Goal: Task Accomplishment & Management: Manage account settings

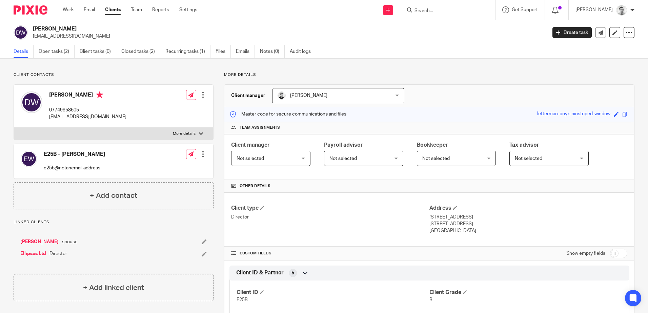
click at [441, 12] on input "Search" at bounding box center [444, 11] width 61 height 6
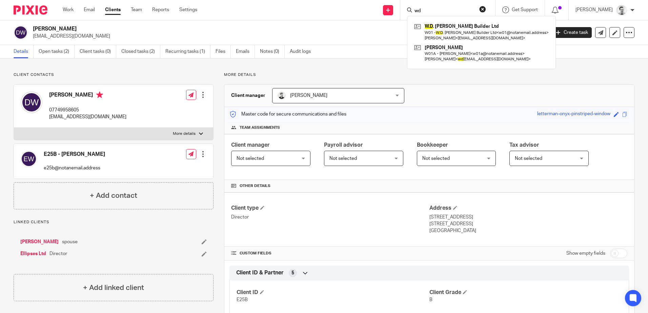
type input "w"
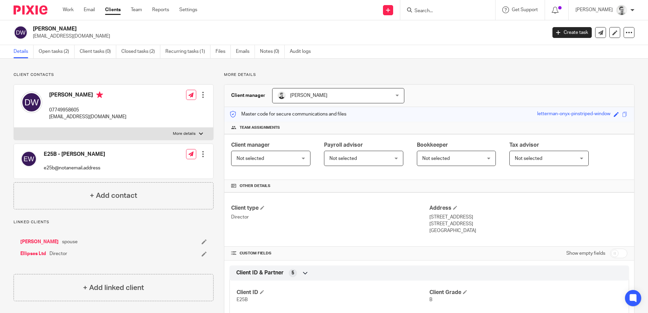
click at [445, 9] on input "Search" at bounding box center [444, 11] width 61 height 6
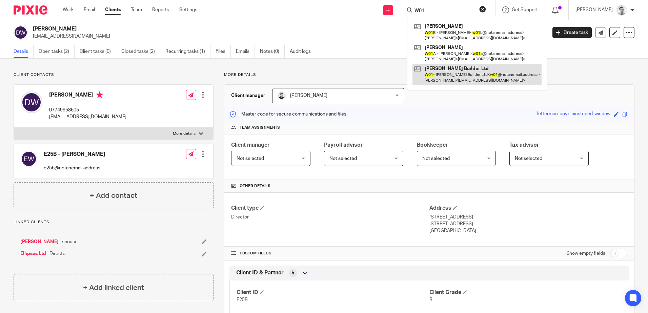
type input "W01"
click at [446, 74] on link at bounding box center [476, 74] width 129 height 21
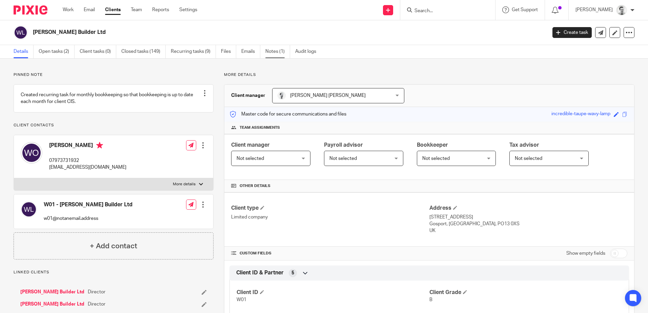
click at [276, 51] on link "Notes (1)" at bounding box center [277, 51] width 25 height 13
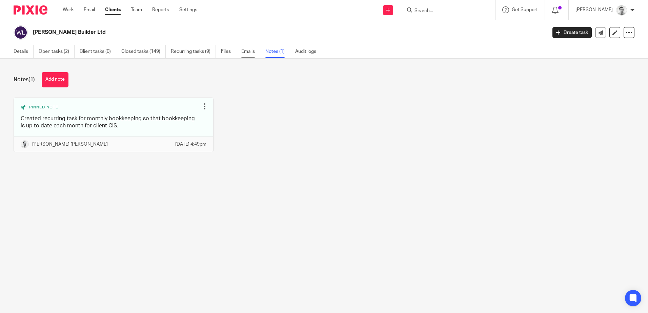
click at [257, 53] on link "Emails" at bounding box center [250, 51] width 19 height 13
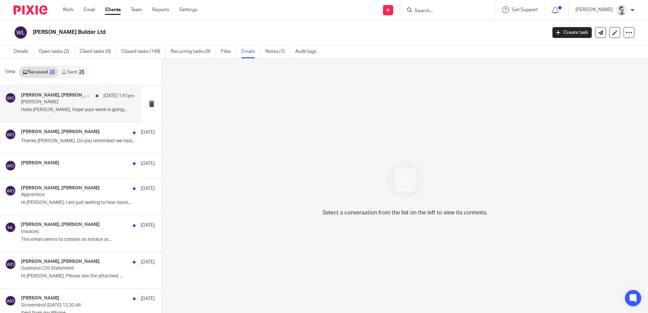
click at [57, 102] on p "Reggie Allen" at bounding box center [66, 102] width 91 height 6
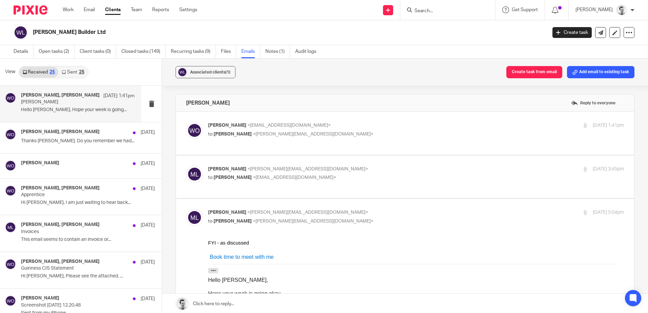
click at [384, 173] on div "Massimo Lo-Muto <m.lo-muto@woodhicks.co.uk> to William O'Neill <accountswdoneil…" at bounding box center [346, 174] width 277 height 16
checkbox input "true"
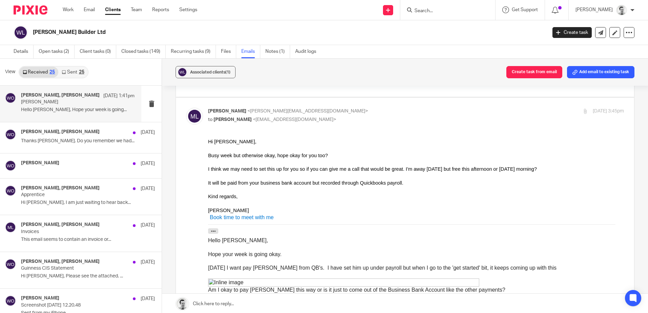
scroll to position [68, 0]
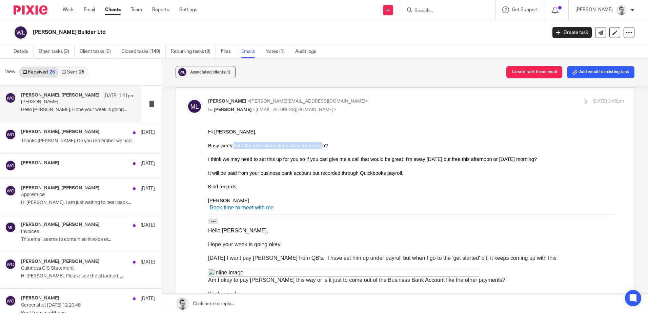
drag, startPoint x: 231, startPoint y: 145, endPoint x: 311, endPoint y: 146, distance: 80.6
click at [311, 146] on div "Busy week but otherwise okay, hope okay for you too?" at bounding box center [416, 145] width 416 height 7
click at [312, 146] on div "Busy week but otherwise okay, hope okay for you too?" at bounding box center [416, 145] width 416 height 7
click at [322, 146] on div "Busy week but otherwise okay, hope okay for you too?" at bounding box center [416, 145] width 416 height 7
drag, startPoint x: 224, startPoint y: 159, endPoint x: 302, endPoint y: 161, distance: 77.9
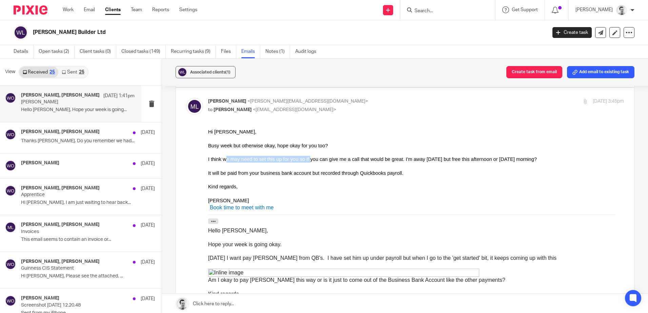
click at [302, 161] on div "I think we may need to set this up for you so if you can give me a call that wo…" at bounding box center [416, 158] width 416 height 7
drag, startPoint x: 313, startPoint y: 159, endPoint x: 388, endPoint y: 160, distance: 74.5
click at [388, 160] on div "I think we may need to set this up for you so if you can give me a call that wo…" at bounding box center [416, 158] width 416 height 7
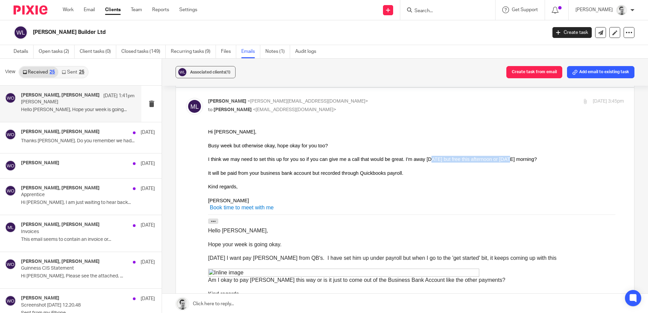
drag, startPoint x: 412, startPoint y: 160, endPoint x: 484, endPoint y: 162, distance: 72.2
click at [485, 162] on div "I think we may need to set this up for you so if you can give me a call that wo…" at bounding box center [416, 158] width 416 height 7
click at [484, 162] on div "I think we may need to set this up for you so if you can give me a call that wo…" at bounding box center [416, 158] width 416 height 7
drag, startPoint x: 392, startPoint y: 159, endPoint x: 471, endPoint y: 160, distance: 79.6
click at [471, 160] on div "I think we may need to set this up for you so if you can give me a call that wo…" at bounding box center [416, 158] width 416 height 7
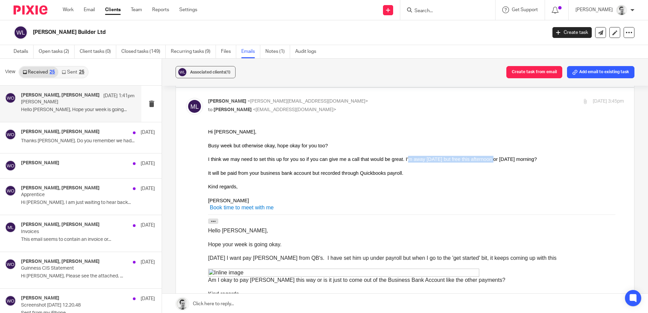
click at [471, 160] on div "I think we may need to set this up for you so if you can give me a call that wo…" at bounding box center [416, 158] width 416 height 7
drag, startPoint x: 483, startPoint y: 159, endPoint x: 516, endPoint y: 160, distance: 32.5
click at [516, 160] on div "I think we may need to set this up for you so if you can give me a call that wo…" at bounding box center [416, 158] width 416 height 7
drag, startPoint x: 215, startPoint y: 171, endPoint x: 352, endPoint y: 174, distance: 137.2
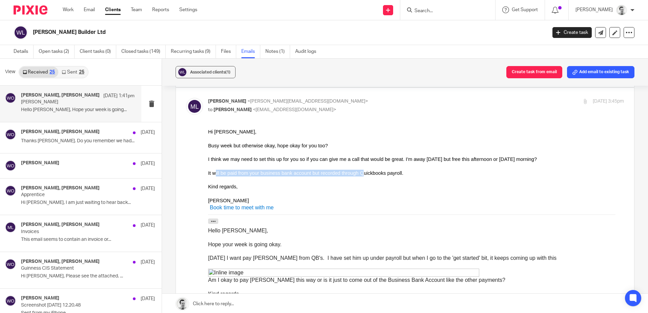
click at [352, 174] on div "It will be paid from your business bank account but recorded through Quickbooks…" at bounding box center [416, 172] width 416 height 7
drag, startPoint x: 272, startPoint y: 174, endPoint x: 424, endPoint y: 175, distance: 152.1
click at [424, 175] on div "It will be paid from your business bank account but recorded through Quickbooks…" at bounding box center [416, 172] width 416 height 7
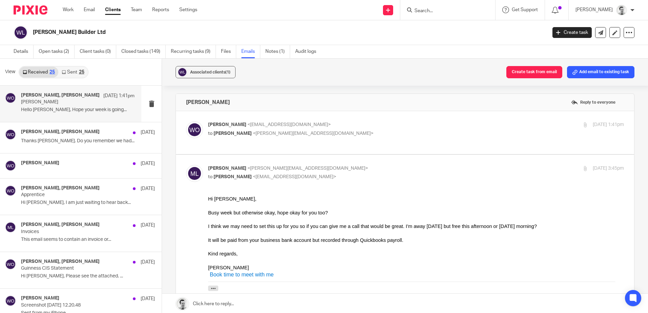
scroll to position [0, 0]
click at [374, 137] on p "to Massimo Lo-Muto <m.lo-muto@woodhicks.co.uk>" at bounding box center [346, 134] width 277 height 7
checkbox input "true"
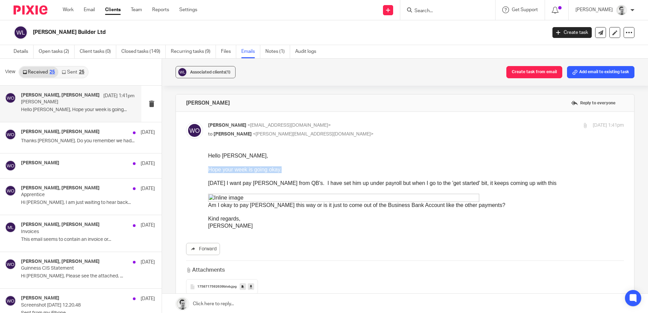
drag, startPoint x: 209, startPoint y: 171, endPoint x: 328, endPoint y: 170, distance: 119.2
click at [328, 170] on div "Hope your week is going okay." at bounding box center [416, 169] width 416 height 7
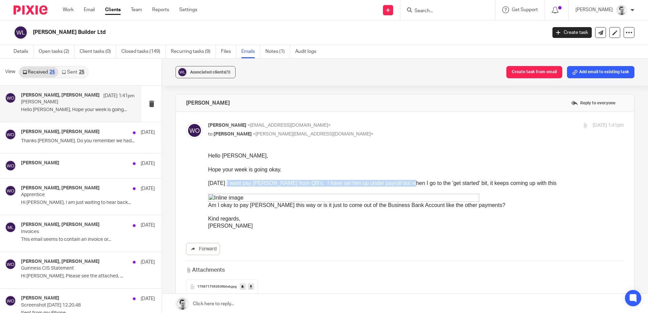
drag, startPoint x: 225, startPoint y: 182, endPoint x: 405, endPoint y: 183, distance: 180.6
click at [405, 183] on div "On Friday I want pay Reggie from QB's. I have set him up under payroll but when…" at bounding box center [416, 183] width 416 height 7
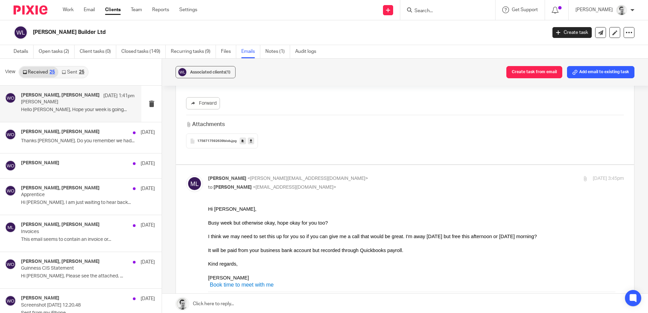
scroll to position [169, 0]
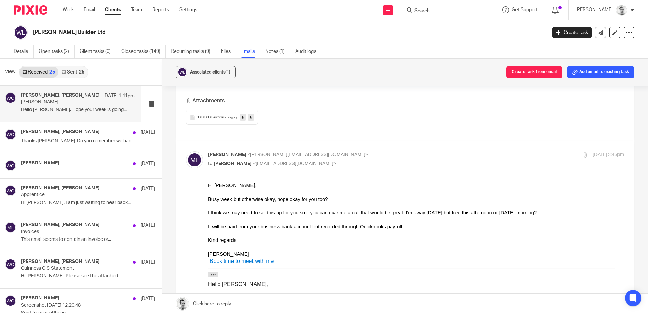
click at [397, 165] on p "to William O'Neill <accountswdoneill@yahoo.com>" at bounding box center [346, 163] width 277 height 7
checkbox input "false"
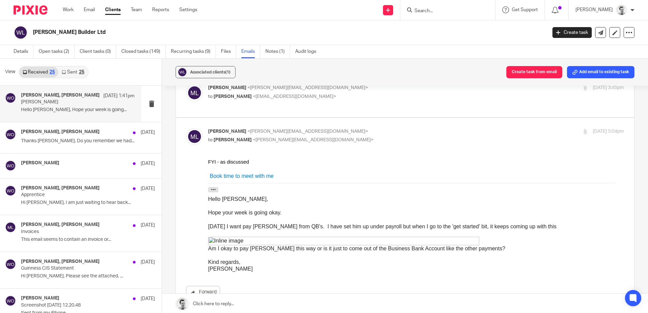
scroll to position [237, 0]
click at [373, 136] on p "to Andrew Chapman <a.chapman@woodhicks.co.uk>" at bounding box center [346, 139] width 277 height 7
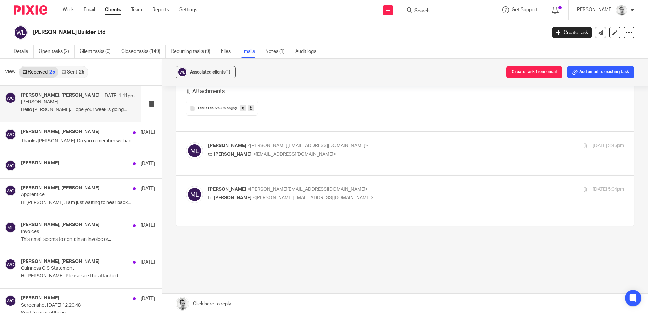
scroll to position [166, 0]
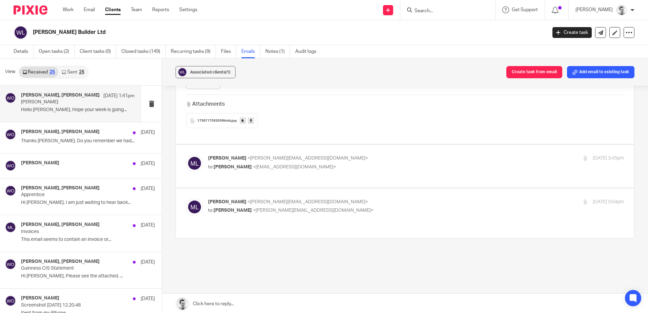
click at [413, 207] on p "to Andrew Chapman <a.chapman@woodhicks.co.uk>" at bounding box center [346, 210] width 277 height 7
checkbox input "true"
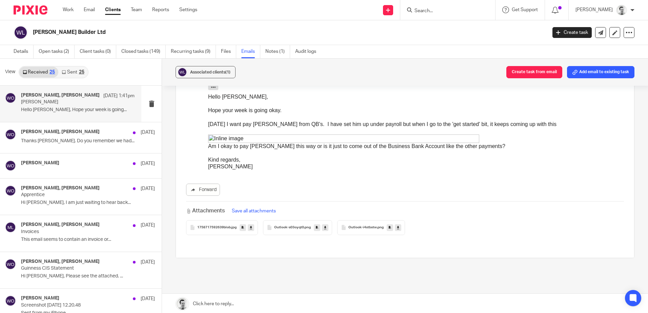
scroll to position [305, 0]
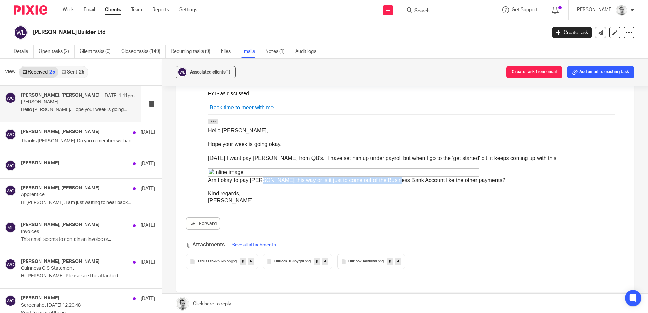
drag, startPoint x: 263, startPoint y: 178, endPoint x: 392, endPoint y: 181, distance: 129.1
click at [392, 181] on div "Am I okay to pay Reggie this way or is it just to come out of the Business Bank…" at bounding box center [416, 175] width 416 height 15
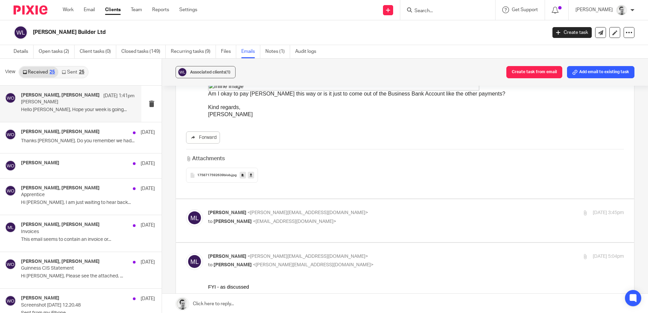
scroll to position [136, 0]
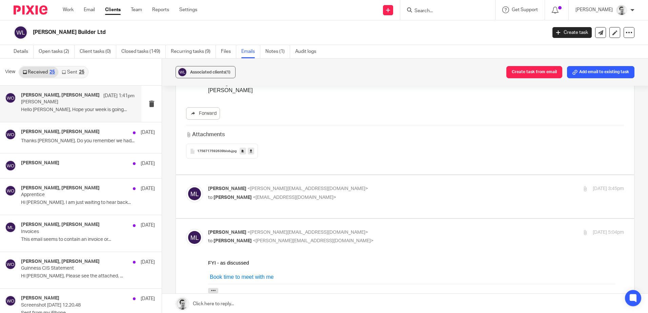
click at [361, 186] on p "Massimo Lo-Muto <m.lo-muto@woodhicks.co.uk>" at bounding box center [346, 188] width 277 height 7
checkbox input "true"
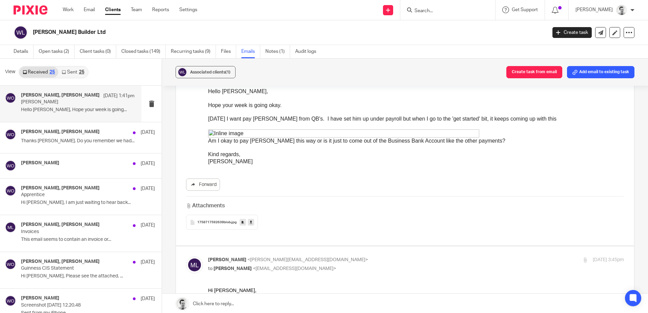
scroll to position [0, 0]
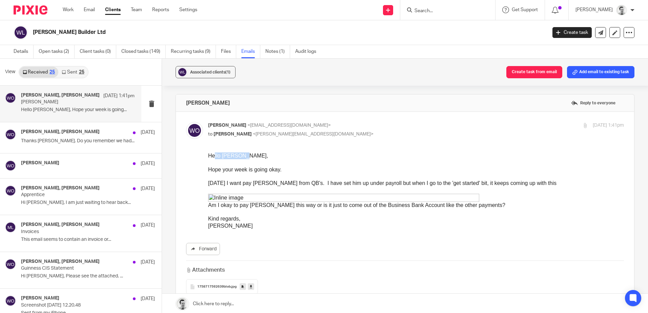
drag, startPoint x: 213, startPoint y: 155, endPoint x: 269, endPoint y: 157, distance: 55.3
click at [269, 157] on div "Hello Massimo," at bounding box center [416, 155] width 416 height 7
drag, startPoint x: 353, startPoint y: 183, endPoint x: 439, endPoint y: 182, distance: 86.0
click at [439, 182] on div "On Friday I want pay Reggie from QB's. I have set him up under payroll but when…" at bounding box center [416, 183] width 416 height 7
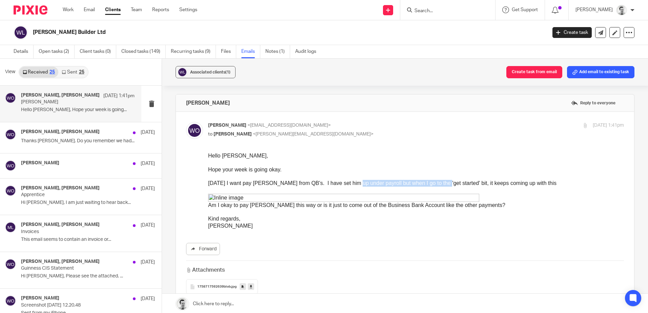
click at [439, 182] on div "On Friday I want pay Reggie from QB's. I have set him up under payroll but when…" at bounding box center [416, 183] width 416 height 7
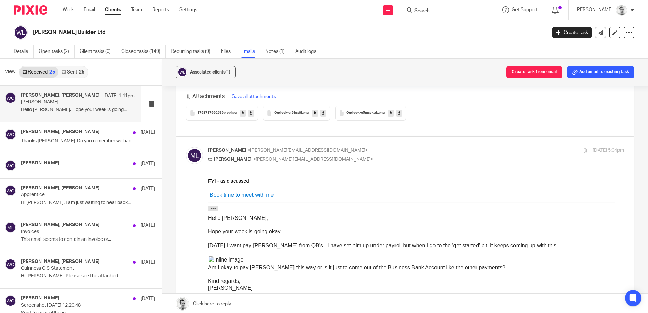
scroll to position [542, 0]
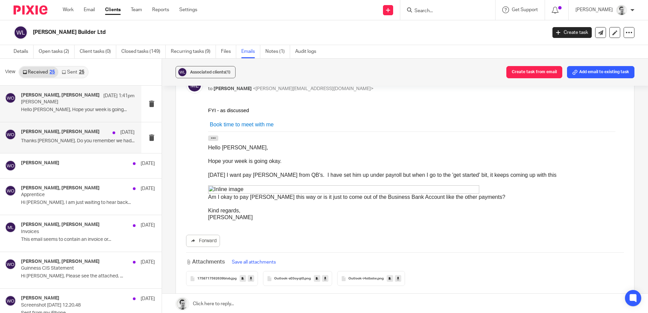
click at [67, 134] on h4 "Massimo Lo-Muto, William O'Neill" at bounding box center [60, 132] width 79 height 6
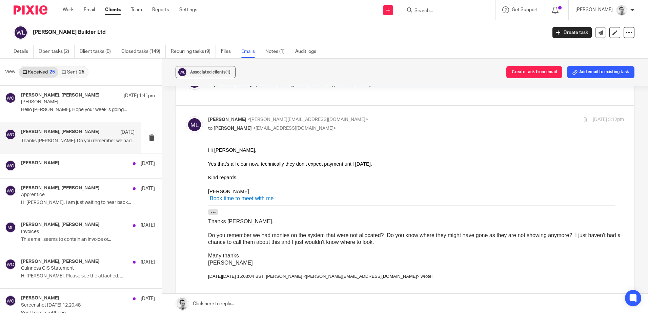
scroll to position [407, 0]
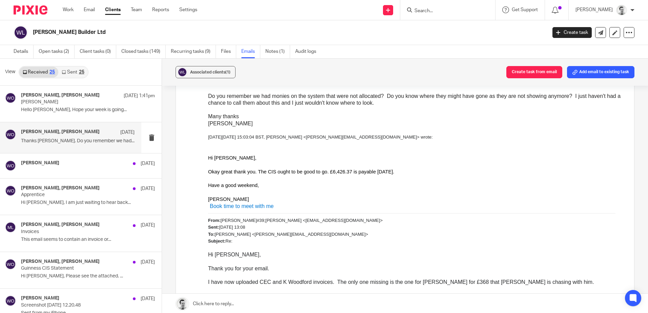
drag, startPoint x: 414, startPoint y: 162, endPoint x: 331, endPoint y: 171, distance: 83.2
drag, startPoint x: 250, startPoint y: 170, endPoint x: 370, endPoint y: 170, distance: 120.6
click at [370, 170] on div "Okay great thank you. The CIS ought to be good to go. £6,426.37 is payable toda…" at bounding box center [416, 171] width 416 height 7
drag, startPoint x: 279, startPoint y: 172, endPoint x: 390, endPoint y: 171, distance: 111.1
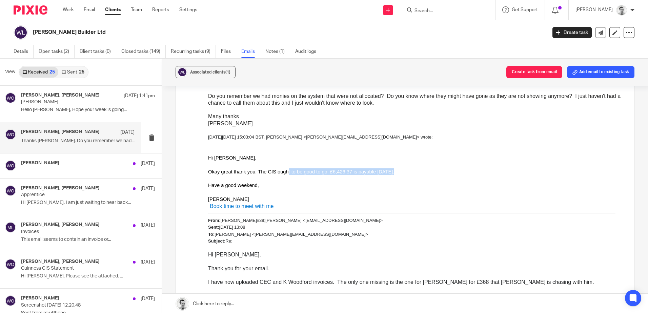
click at [390, 171] on div "Okay great thank you. The CIS ought to be good to go. £6,426.37 is payable toda…" at bounding box center [416, 171] width 416 height 7
click at [462, 171] on div "Okay great thank you. The CIS ought to be good to go. £6,426.37 is payable toda…" at bounding box center [416, 171] width 416 height 7
click at [306, 167] on div at bounding box center [416, 164] width 416 height 7
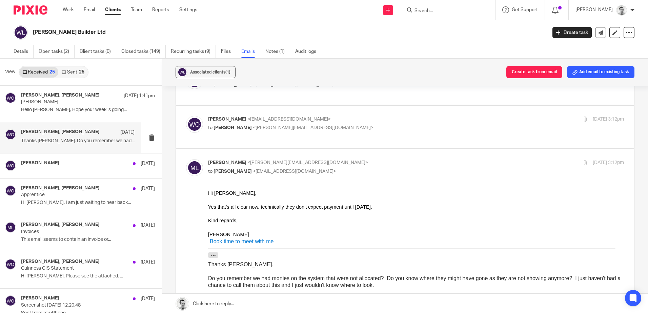
scroll to position [102, 0]
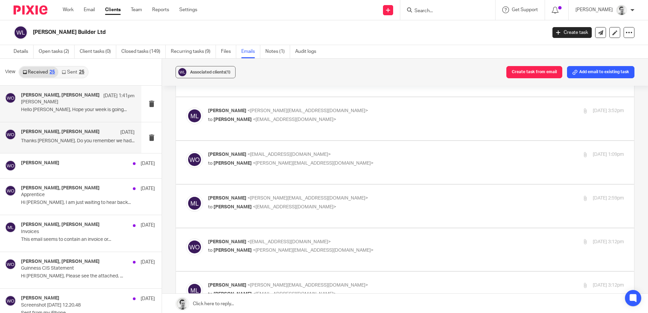
click at [56, 105] on p "Reggie Allen" at bounding box center [66, 102] width 91 height 6
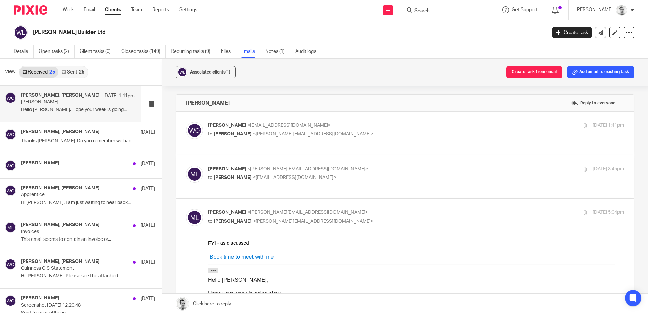
scroll to position [0, 0]
click at [67, 136] on div "Massimo Lo-Muto, William O'Neill 19 Sep Thanks Massimo. Do you remember we had.…" at bounding box center [77, 137] width 113 height 17
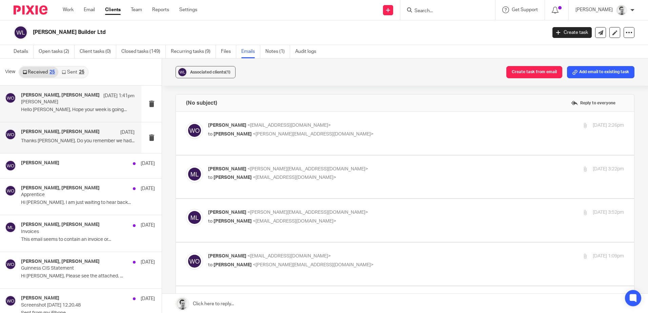
click at [65, 111] on p "Hello Massimo, Hope your week is going..." at bounding box center [77, 110] width 113 height 6
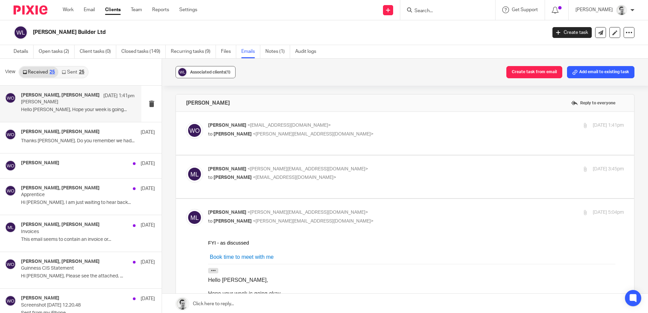
click at [207, 74] on div "Associated clients (1)" at bounding box center [210, 72] width 40 height 7
click at [412, 70] on div "Associated clients (1) Create task from email Add email to existing task" at bounding box center [405, 72] width 486 height 27
click at [418, 13] on input "Search" at bounding box center [444, 11] width 61 height 6
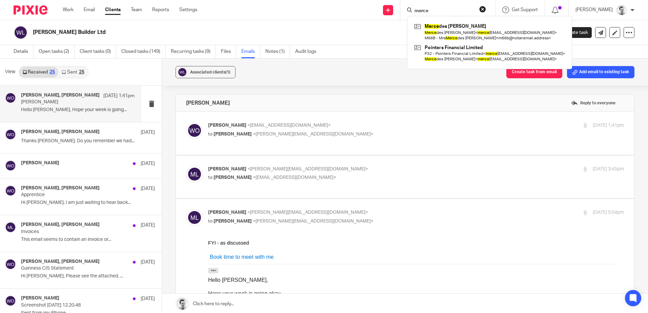
type input "merce"
click at [358, 176] on p "to William O'Neill <accountswdoneill@yahoo.com>" at bounding box center [346, 177] width 277 height 7
checkbox input "true"
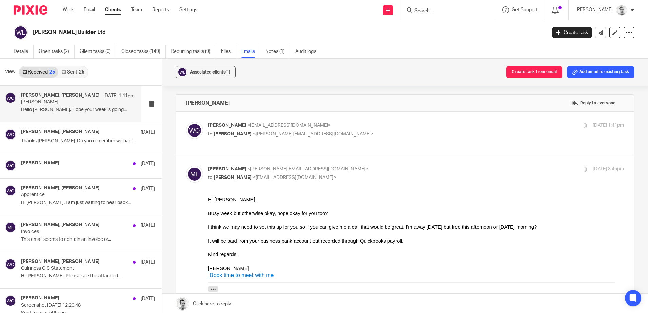
click at [362, 124] on p "William O'Neill <accountswdoneill@yahoo.com>" at bounding box center [346, 125] width 277 height 7
checkbox input "true"
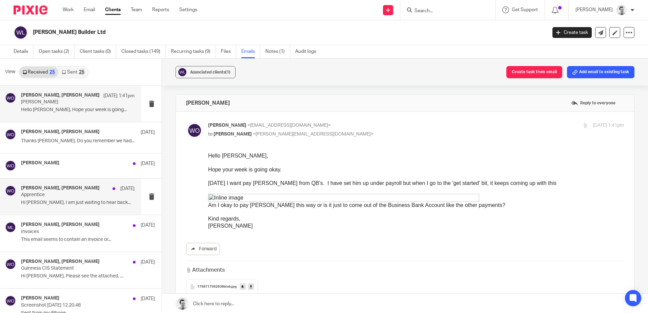
click at [75, 200] on p "Hi Massimo, I am just waiting to hear back..." at bounding box center [77, 203] width 113 height 6
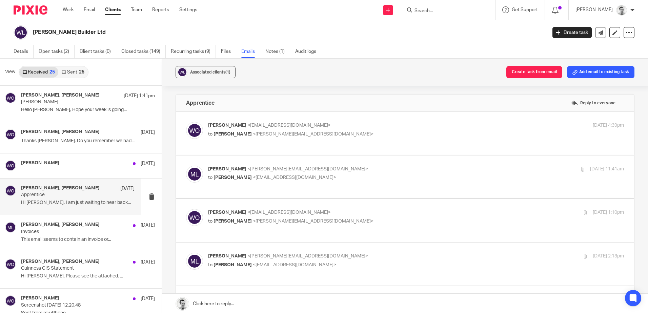
scroll to position [102, 0]
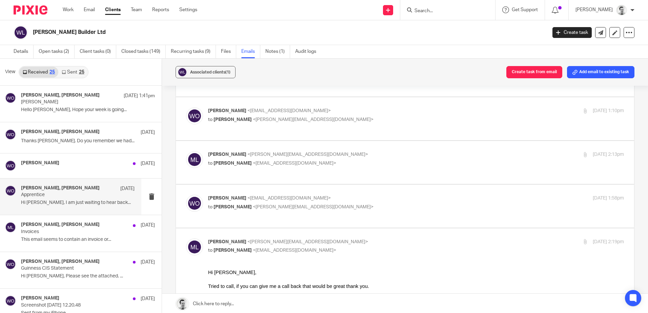
click at [359, 208] on p "to Massimo Lo-Muto <m.lo-muto@woodhicks.co.uk>" at bounding box center [346, 207] width 277 height 7
checkbox input "true"
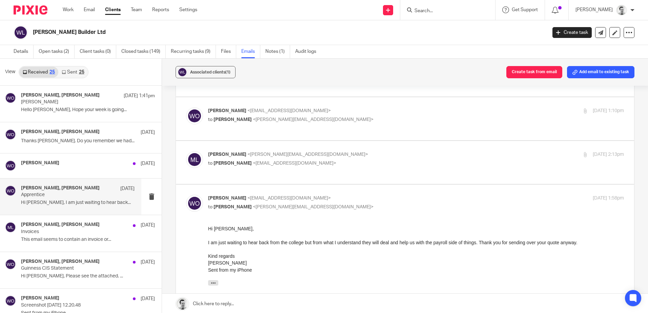
scroll to position [0, 0]
click at [366, 158] on label at bounding box center [405, 162] width 458 height 43
click at [186, 151] on input "checkbox" at bounding box center [186, 151] width 0 height 0
checkbox input "true"
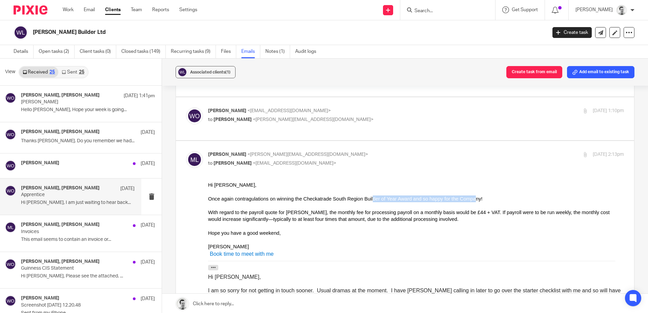
drag, startPoint x: 372, startPoint y: 198, endPoint x: 452, endPoint y: 198, distance: 79.9
click at [452, 198] on div "Once again contragulations on winning the Checkatrade South Region Builder of Y…" at bounding box center [416, 195] width 416 height 14
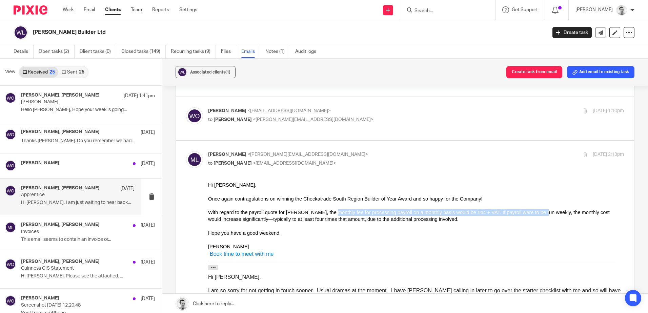
drag, startPoint x: 320, startPoint y: 214, endPoint x: 515, endPoint y: 213, distance: 194.1
click at [515, 213] on div "With regard to the payroll quote for Reggie, the monthly fee for processing pay…" at bounding box center [416, 216] width 416 height 14
click at [515, 212] on div "With regard to the payroll quote for Reggie, the monthly fee for processing pay…" at bounding box center [416, 216] width 416 height 14
drag, startPoint x: 365, startPoint y: 215, endPoint x: 455, endPoint y: 214, distance: 89.8
click at [455, 214] on div "With regard to the payroll quote for Reggie, the monthly fee for processing pay…" at bounding box center [416, 216] width 416 height 14
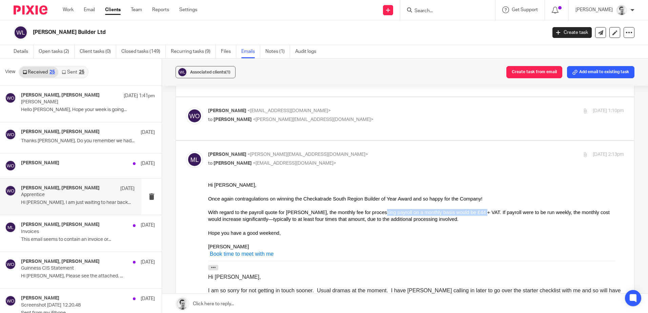
drag, startPoint x: 455, startPoint y: 214, endPoint x: 464, endPoint y: 213, distance: 9.2
click at [455, 214] on div "With regard to the payroll quote for Reggie, the monthly fee for processing pay…" at bounding box center [416, 216] width 416 height 14
drag, startPoint x: 489, startPoint y: 214, endPoint x: 516, endPoint y: 215, distance: 26.4
click at [516, 215] on div "With regard to the payroll quote for Reggie, the monthly fee for processing pay…" at bounding box center [416, 216] width 416 height 14
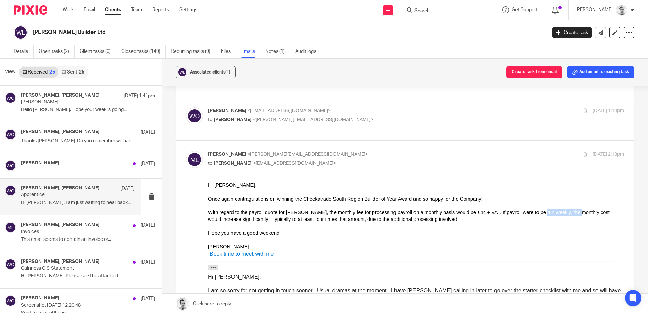
drag, startPoint x: 513, startPoint y: 214, endPoint x: 544, endPoint y: 210, distance: 31.4
click at [544, 210] on div "With regard to the payroll quote for Reggie, the monthly fee for processing pay…" at bounding box center [416, 216] width 416 height 14
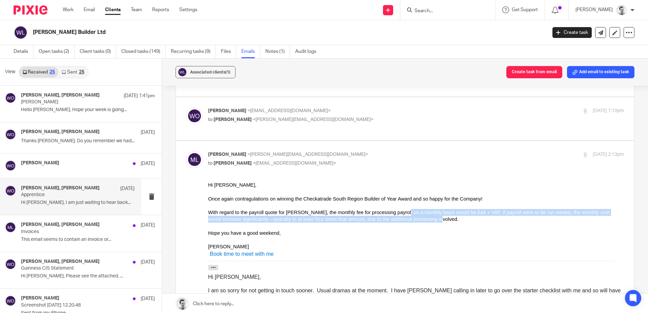
drag, startPoint x: 383, startPoint y: 210, endPoint x: 537, endPoint y: 218, distance: 153.3
click at [537, 218] on div "With regard to the payroll quote for Reggie, the monthly fee for processing pay…" at bounding box center [416, 216] width 416 height 14
click at [537, 217] on div "With regard to the payroll quote for Reggie, the monthly fee for processing pay…" at bounding box center [416, 216] width 416 height 14
click at [492, 213] on div "With regard to the payroll quote for Reggie, the monthly fee for processing pay…" at bounding box center [416, 216] width 416 height 14
click at [541, 214] on div "With regard to the payroll quote for Reggie, the monthly fee for processing pay…" at bounding box center [416, 216] width 416 height 14
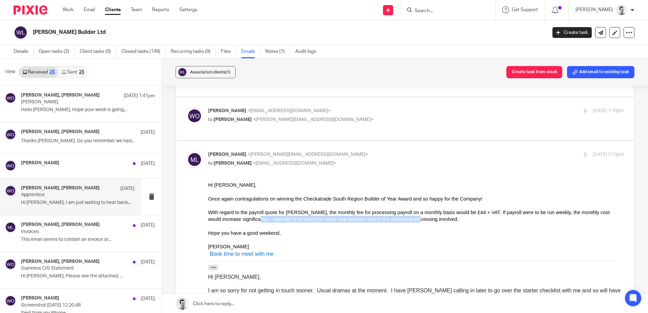
drag, startPoint x: 216, startPoint y: 219, endPoint x: 365, endPoint y: 216, distance: 148.7
click at [365, 216] on div "With regard to the payroll quote for Reggie, the monthly fee for processing pay…" at bounding box center [416, 216] width 416 height 14
click at [366, 216] on div "With regard to the payroll quote for Reggie, the monthly fee for processing pay…" at bounding box center [416, 216] width 416 height 14
click at [426, 218] on div "With regard to the payroll quote for Reggie, the monthly fee for processing pay…" at bounding box center [416, 216] width 416 height 14
drag, startPoint x: 301, startPoint y: 220, endPoint x: 439, endPoint y: 223, distance: 137.6
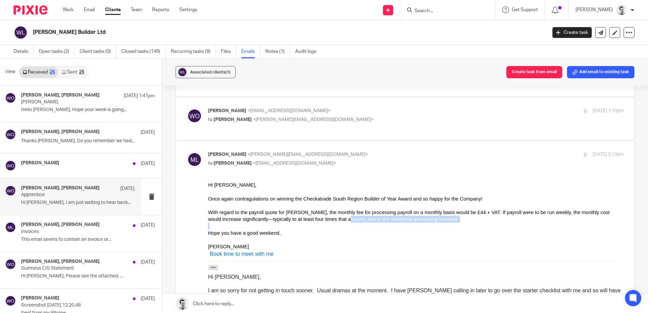
click at [438, 221] on div "With regard to the payroll quote for Reggie, the monthly fee for processing pay…" at bounding box center [416, 216] width 416 height 14
click at [368, 217] on div "With regard to the payroll quote for Reggie, the monthly fee for processing pay…" at bounding box center [416, 216] width 416 height 14
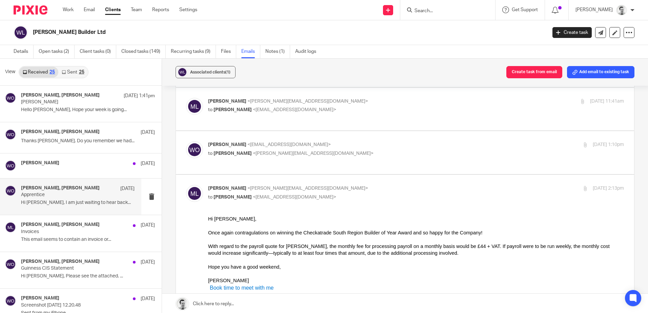
click at [385, 157] on p "to Massimo Lo-Muto <m.lo-muto@woodhicks.co.uk>" at bounding box center [346, 153] width 277 height 7
checkbox input "true"
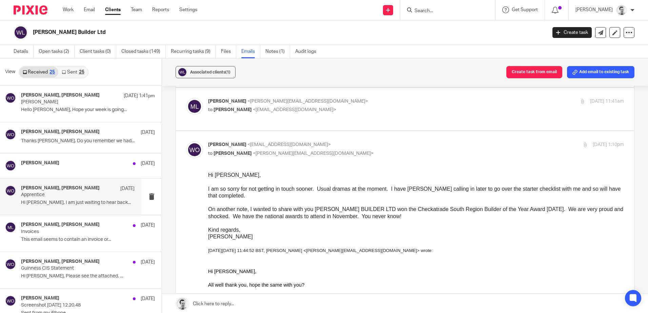
scroll to position [0, 0]
drag, startPoint x: 247, startPoint y: 187, endPoint x: 433, endPoint y: 189, distance: 185.7
click at [433, 189] on div "I am so sorry for not getting in touch sooner. Usual dramas at the moment. I ha…" at bounding box center [416, 193] width 416 height 14
drag, startPoint x: 393, startPoint y: 187, endPoint x: 537, endPoint y: 189, distance: 144.3
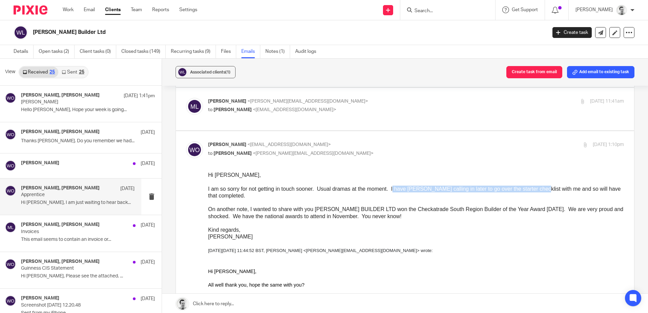
click at [537, 189] on div "I am so sorry for not getting in touch sooner. Usual dramas at the moment. I ha…" at bounding box center [416, 193] width 416 height 14
drag, startPoint x: 457, startPoint y: 188, endPoint x: 557, endPoint y: 190, distance: 99.6
click at [557, 190] on div "I am so sorry for not getting in touch sooner. Usual dramas at the moment. I ha…" at bounding box center [416, 193] width 416 height 14
click at [556, 190] on div "I am so sorry for not getting in touch sooner. Usual dramas at the moment. I ha…" at bounding box center [416, 193] width 416 height 14
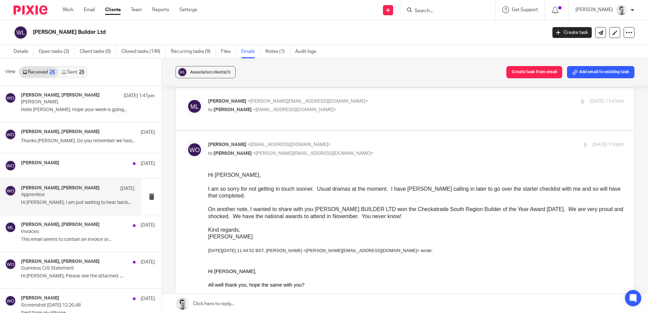
click at [230, 209] on div "On another note, I wanted to share with you W. D. O'NEILL BUILDER LTD won the C…" at bounding box center [416, 213] width 416 height 14
drag, startPoint x: 208, startPoint y: 208, endPoint x: 339, endPoint y: 210, distance: 131.5
click at [339, 210] on div "On another note, I wanted to share with you W. D. O'NEILL BUILDER LTD won the C…" at bounding box center [416, 213] width 416 height 14
drag, startPoint x: 297, startPoint y: 210, endPoint x: 486, endPoint y: 210, distance: 189.0
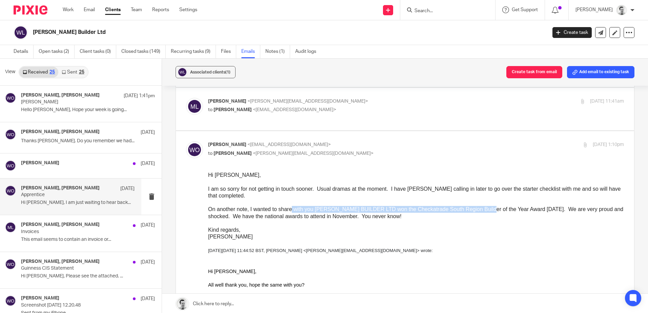
click at [486, 210] on div "On another note, I wanted to share with you W. D. O'NEILL BUILDER LTD won the C…" at bounding box center [416, 213] width 416 height 14
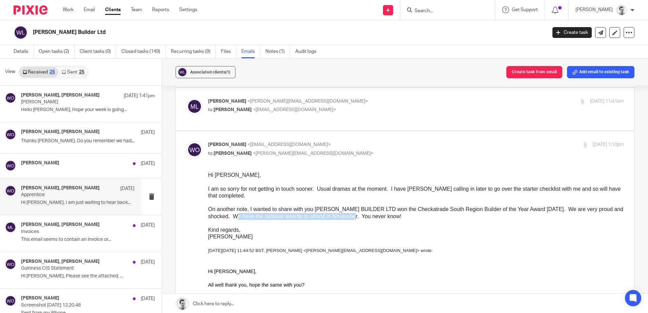
drag, startPoint x: 239, startPoint y: 216, endPoint x: 357, endPoint y: 216, distance: 117.2
click at [357, 216] on div "On another note, I wanted to share with you W. D. O'NEILL BUILDER LTD won the C…" at bounding box center [416, 213] width 416 height 14
drag, startPoint x: 244, startPoint y: 217, endPoint x: 392, endPoint y: 217, distance: 148.0
click at [392, 217] on div "On another note, I wanted to share with you W. D. O'NEILL BUILDER LTD won the C…" at bounding box center [416, 213] width 416 height 14
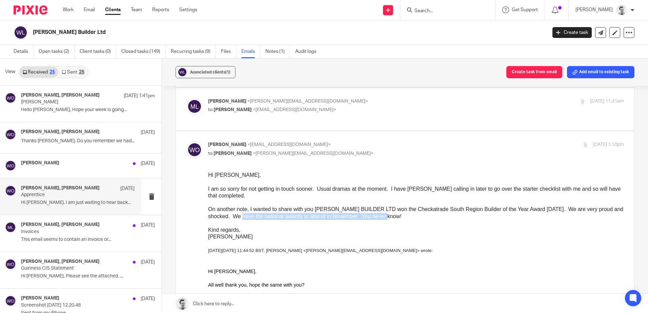
click at [392, 217] on div "On another note, I wanted to share with you W. D. O'NEILL BUILDER LTD won the C…" at bounding box center [416, 213] width 416 height 14
drag, startPoint x: 244, startPoint y: 216, endPoint x: 347, endPoint y: 217, distance: 103.3
click at [347, 217] on div "On another note, I wanted to share with you W. D. O'NEILL BUILDER LTD won the C…" at bounding box center [416, 213] width 416 height 14
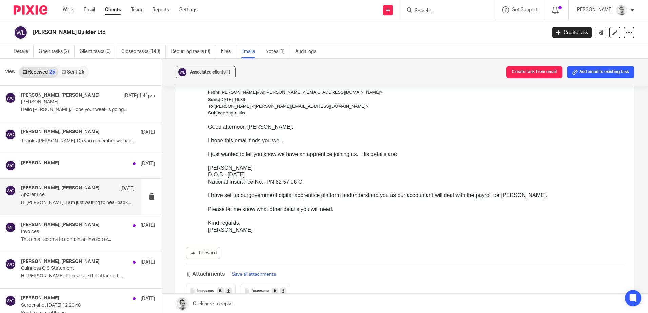
scroll to position [339, 0]
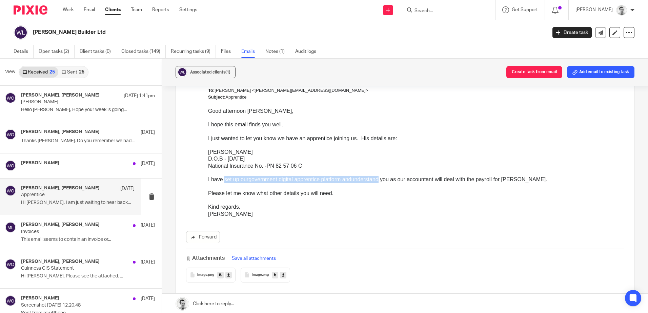
drag, startPoint x: 224, startPoint y: 178, endPoint x: 380, endPoint y: 181, distance: 155.8
click at [380, 181] on div "I have set up our government digital apprentice platform and understand you as …" at bounding box center [416, 179] width 416 height 7
drag, startPoint x: 328, startPoint y: 179, endPoint x: 465, endPoint y: 180, distance: 137.5
click at [465, 180] on div "I have set up our government digital apprentice platform and understand you as …" at bounding box center [416, 179] width 416 height 7
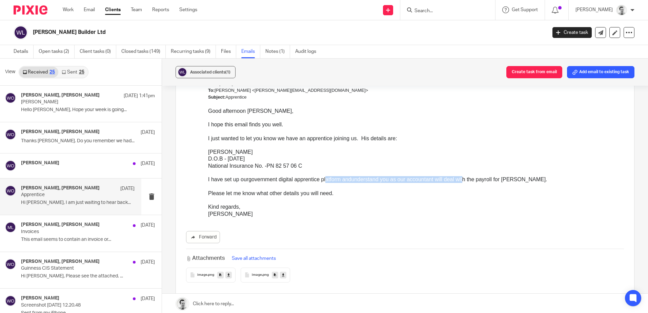
click at [465, 180] on div "I have set up our government digital apprentice platform and understand you as …" at bounding box center [416, 179] width 416 height 7
drag, startPoint x: 374, startPoint y: 180, endPoint x: 526, endPoint y: 181, distance: 152.1
click at [526, 181] on div "I have set up our government digital apprentice platform and understand you as …" at bounding box center [416, 179] width 416 height 7
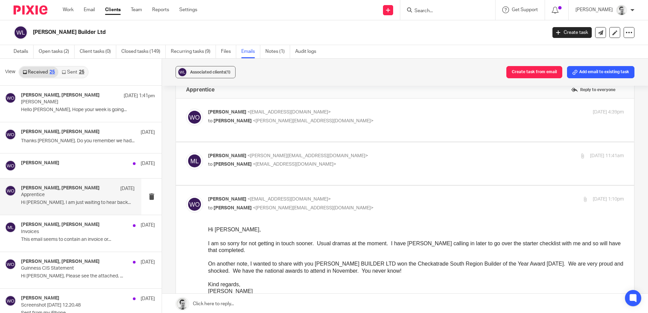
scroll to position [0, 0]
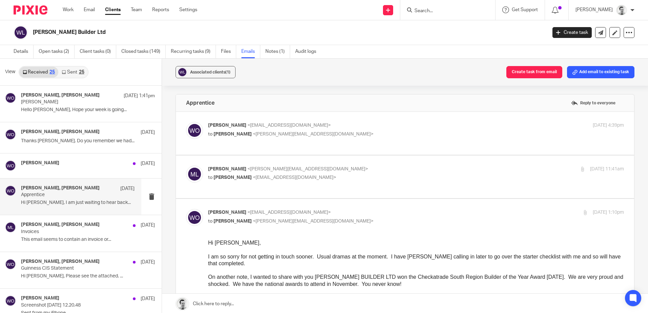
click at [442, 188] on div "Massimo Lo-Muto <m.lo-muto@woodhicks.co.uk> to William O'Neill <accountswdoneil…" at bounding box center [405, 177] width 438 height 23
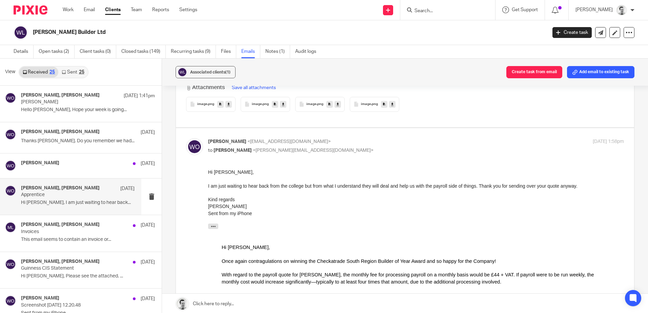
scroll to position [1050, 0]
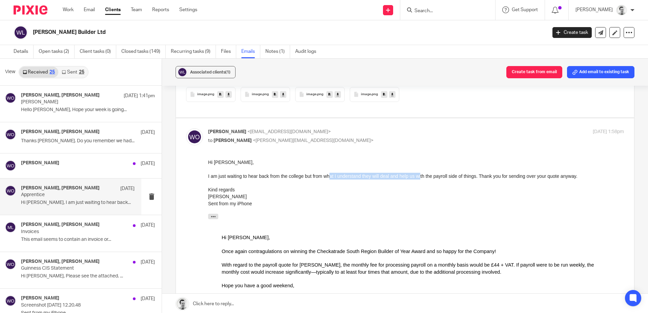
drag, startPoint x: 331, startPoint y: 176, endPoint x: 422, endPoint y: 177, distance: 90.8
click at [422, 177] on div "I am just waiting to hear back from the college but from what I understand they…" at bounding box center [416, 176] width 416 height 7
drag, startPoint x: 227, startPoint y: 174, endPoint x: 428, endPoint y: 175, distance: 201.2
click at [428, 175] on div "I am just waiting to hear back from the college but from what I understand they…" at bounding box center [416, 176] width 416 height 7
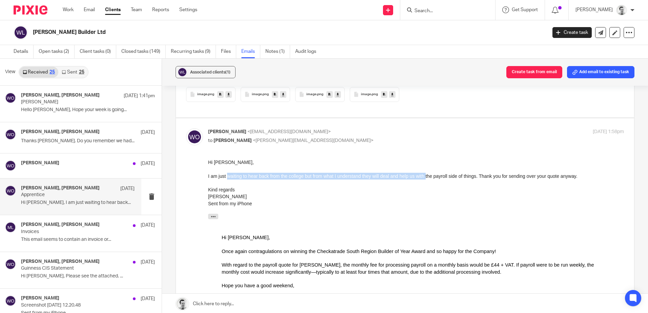
click at [428, 175] on div "I am just waiting to hear back from the college but from what I understand they…" at bounding box center [416, 176] width 416 height 7
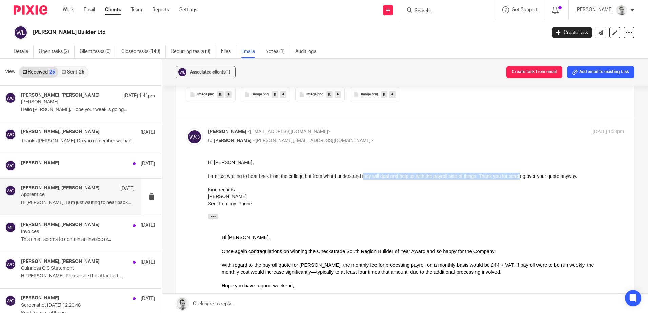
drag, startPoint x: 364, startPoint y: 174, endPoint x: 522, endPoint y: 178, distance: 157.5
click at [522, 178] on div "I am just waiting to hear back from the college but from what I understand they…" at bounding box center [416, 176] width 416 height 7
drag, startPoint x: 522, startPoint y: 178, endPoint x: 518, endPoint y: 178, distance: 3.7
click at [518, 178] on div "I am just waiting to hear back from the college but from what I understand they…" at bounding box center [416, 176] width 416 height 7
drag, startPoint x: 397, startPoint y: 176, endPoint x: 533, endPoint y: 177, distance: 136.2
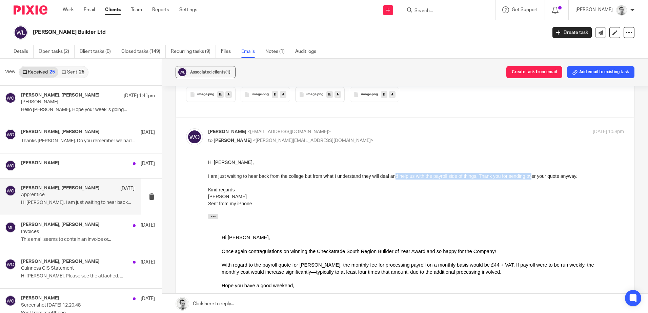
click at [533, 177] on div "I am just waiting to hear back from the college but from what I understand they…" at bounding box center [416, 176] width 416 height 7
drag, startPoint x: 487, startPoint y: 176, endPoint x: 541, endPoint y: 176, distance: 54.2
click at [541, 176] on div "I am just waiting to hear back from the college but from what I understand they…" at bounding box center [416, 176] width 416 height 7
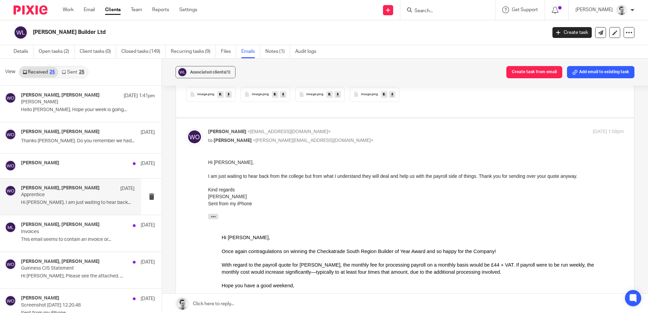
click at [564, 177] on div "I am just waiting to hear back from the college but from what I understand they…" at bounding box center [416, 176] width 416 height 7
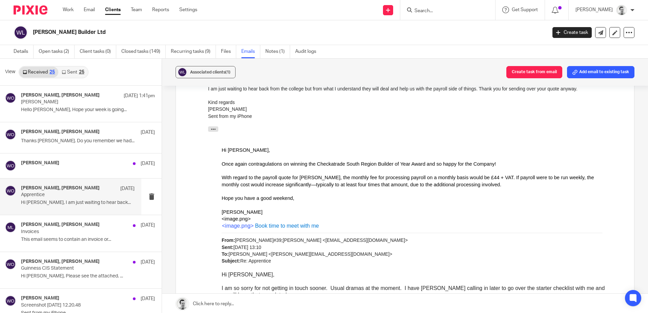
scroll to position [1152, 0]
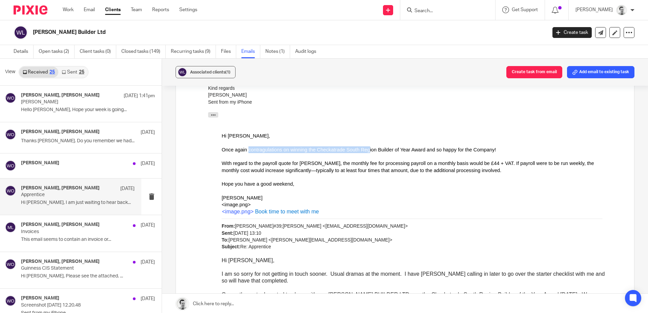
drag, startPoint x: 245, startPoint y: 151, endPoint x: 354, endPoint y: 150, distance: 109.4
click at [354, 150] on div "Once again contragulations on winning the Checkatrade South Region Builder of Y…" at bounding box center [416, 147] width 389 height 14
drag, startPoint x: 223, startPoint y: 164, endPoint x: 303, endPoint y: 163, distance: 79.3
click at [303, 163] on div "With regard to the payroll quote for Reggie, the monthly fee for processing pay…" at bounding box center [416, 167] width 389 height 14
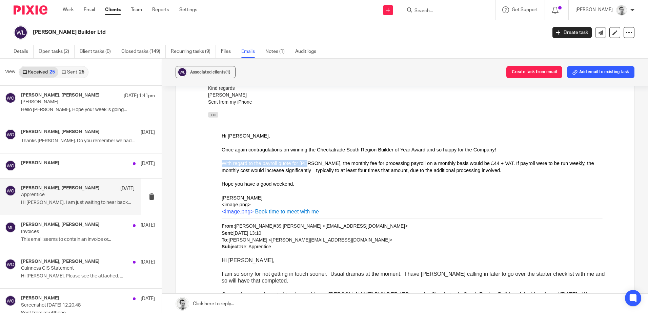
click at [303, 163] on div "With regard to the payroll quote for Reggie, the monthly fee for processing pay…" at bounding box center [416, 167] width 389 height 14
drag, startPoint x: 241, startPoint y: 164, endPoint x: 375, endPoint y: 163, distance: 133.8
click at [375, 163] on div "With regard to the payroll quote for Reggie, the monthly fee for processing pay…" at bounding box center [416, 167] width 389 height 14
drag, startPoint x: 395, startPoint y: 164, endPoint x: 476, endPoint y: 164, distance: 80.6
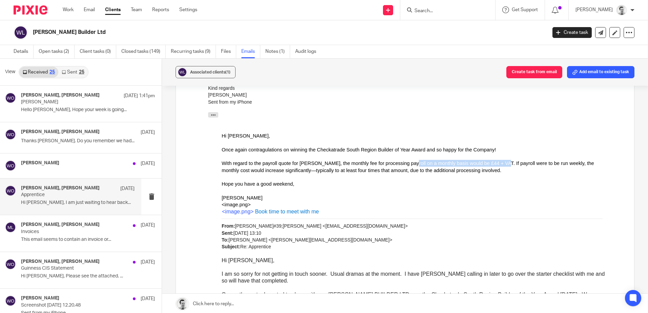
click at [476, 164] on div "With regard to the payroll quote for Reggie, the monthly fee for processing pay…" at bounding box center [416, 167] width 389 height 14
drag, startPoint x: 476, startPoint y: 164, endPoint x: 511, endPoint y: 164, distance: 35.2
click at [477, 164] on div "With regard to the payroll quote for Reggie, the monthly fee for processing pay…" at bounding box center [416, 167] width 389 height 14
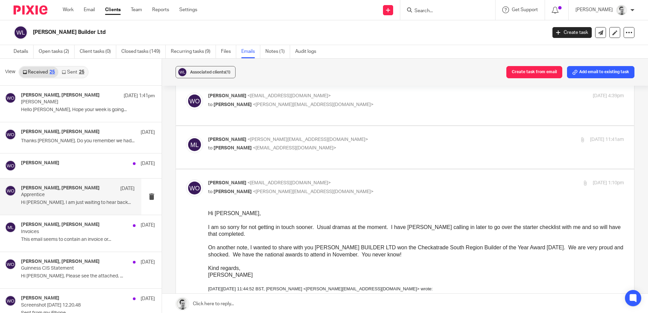
scroll to position [0, 0]
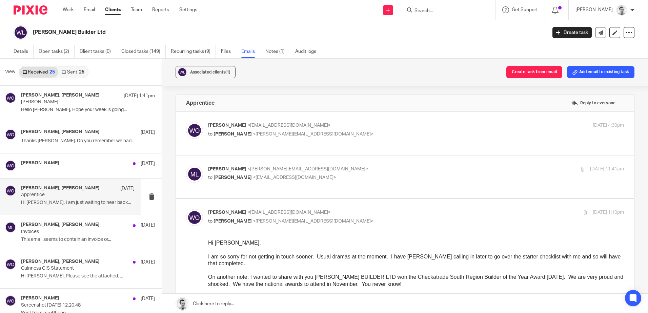
click at [420, 181] on div "Massimo Lo-Muto <m.lo-muto@woodhicks.co.uk> to William O'Neill <accountswdoneil…" at bounding box center [346, 174] width 277 height 16
checkbox input "true"
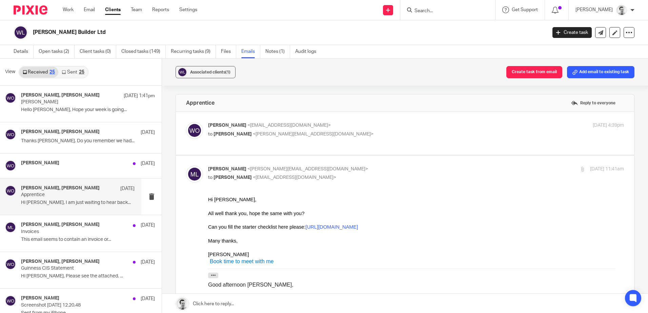
click at [396, 133] on p "to Massimo Lo-Muto <m.lo-muto@woodhicks.co.uk>" at bounding box center [346, 134] width 277 height 7
checkbox input "true"
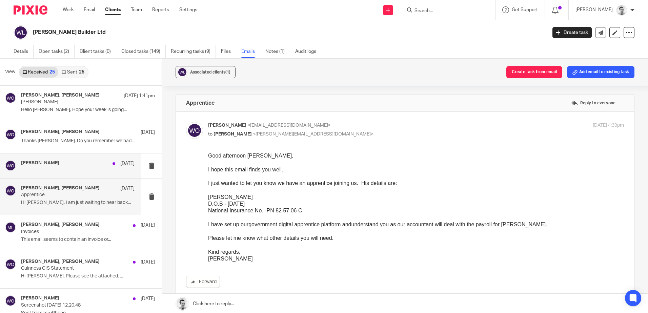
click at [54, 162] on div "William O'Neill 18 Sep" at bounding box center [77, 163] width 113 height 7
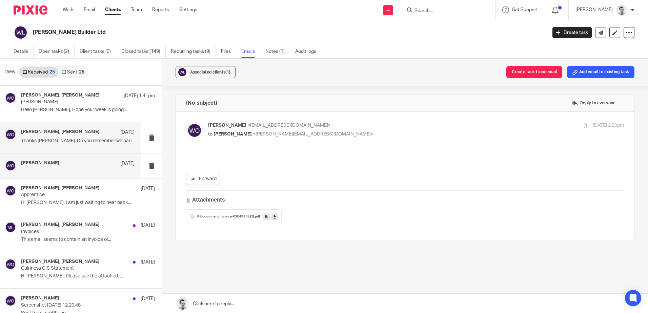
click at [52, 135] on h4 "Massimo Lo-Muto, William O'Neill" at bounding box center [60, 132] width 79 height 6
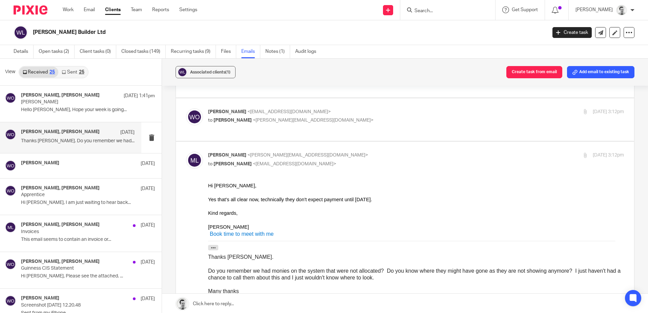
scroll to position [237, 0]
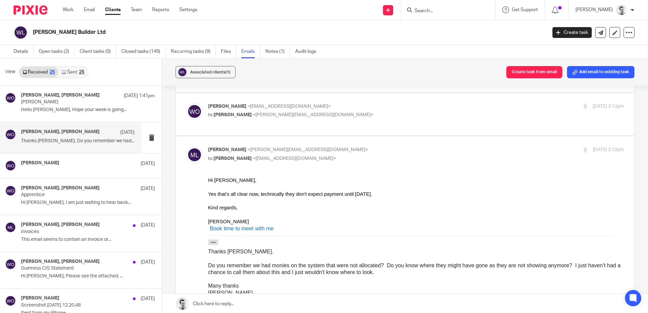
drag, startPoint x: 347, startPoint y: 195, endPoint x: 383, endPoint y: 195, distance: 36.6
click at [383, 195] on div "Yes that's all clear now, technically they don't expect payment until 22 Octobe…" at bounding box center [416, 194] width 416 height 7
click at [382, 195] on div "Yes that's all clear now, technically they don't expect payment until 22 Octobe…" at bounding box center [416, 194] width 416 height 7
click at [434, 194] on div "Yes that's all clear now, technically they don't expect payment until 22 Octobe…" at bounding box center [416, 194] width 416 height 7
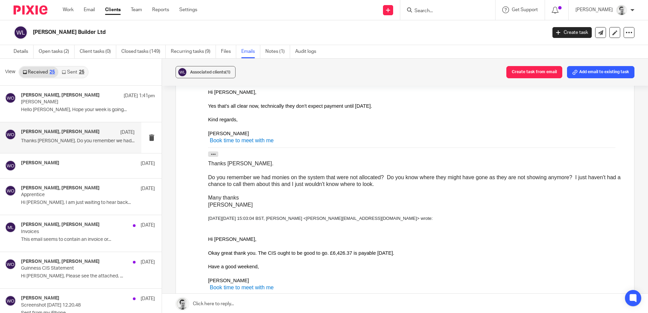
scroll to position [339, 0]
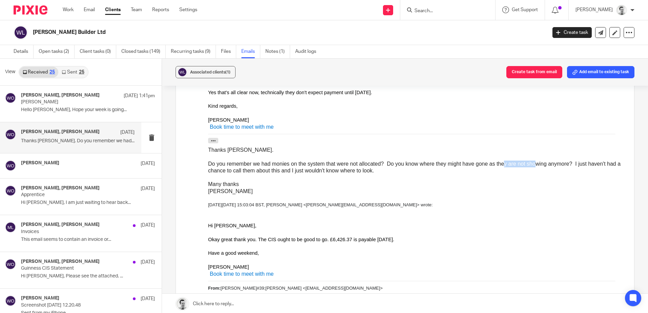
drag, startPoint x: 511, startPoint y: 161, endPoint x: 535, endPoint y: 164, distance: 24.2
click at [535, 164] on div "Do you remember we had monies on the system that were not allocated? Do you kno…" at bounding box center [416, 168] width 416 height 14
drag, startPoint x: 289, startPoint y: 173, endPoint x: 340, endPoint y: 173, distance: 50.5
click at [340, 173] on div "Do you remember we had monies on the system that were not allocated? Do you kno…" at bounding box center [416, 168] width 416 height 14
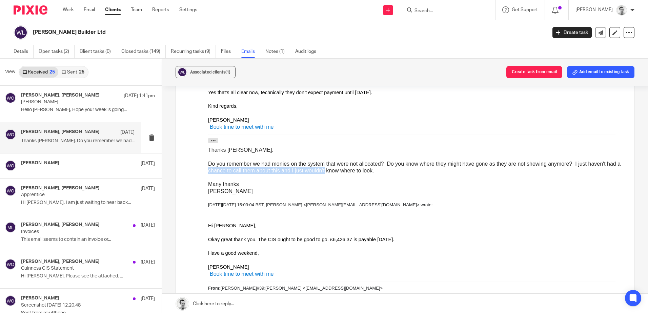
click at [340, 173] on div "Do you remember we had monies on the system that were not allocated? Do you kno…" at bounding box center [416, 168] width 416 height 14
drag, startPoint x: 384, startPoint y: 172, endPoint x: 412, endPoint y: 174, distance: 28.2
click at [384, 172] on div "Do you remember we had monies on the system that were not allocated? Do you kno…" at bounding box center [416, 168] width 416 height 14
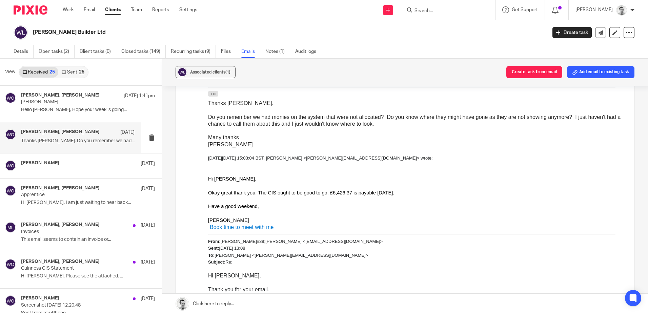
scroll to position [407, 0]
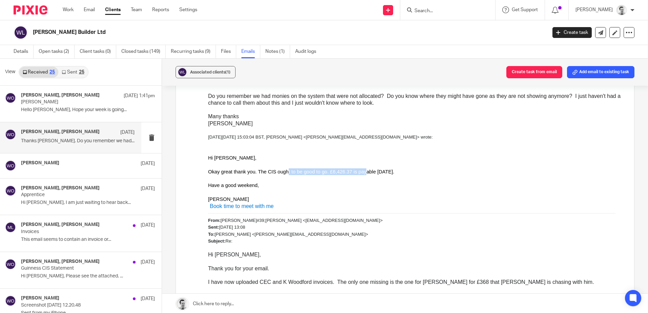
drag, startPoint x: 279, startPoint y: 171, endPoint x: 350, endPoint y: 173, distance: 70.8
click at [350, 173] on div "Okay great thank you. The CIS ought to be good to go. £6,426.37 is payable toda…" at bounding box center [416, 171] width 416 height 7
click at [351, 173] on div "Okay great thank you. The CIS ought to be good to go. £6,426.37 is payable toda…" at bounding box center [416, 171] width 416 height 7
click at [363, 171] on div "Okay great thank you. The CIS ought to be good to go. £6,426.37 is payable toda…" at bounding box center [416, 171] width 416 height 7
drag, startPoint x: 363, startPoint y: 171, endPoint x: 405, endPoint y: 175, distance: 42.5
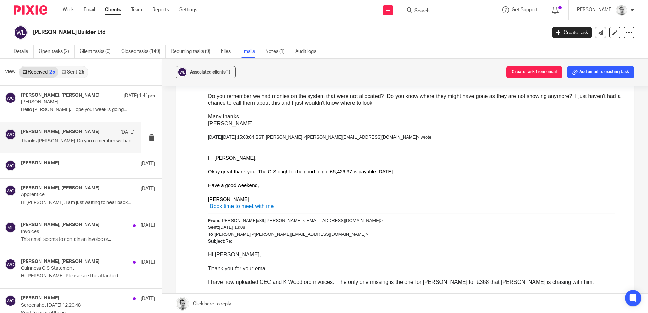
click at [405, 175] on div "Have a good weekend, Massimo" at bounding box center [416, 188] width 416 height 27
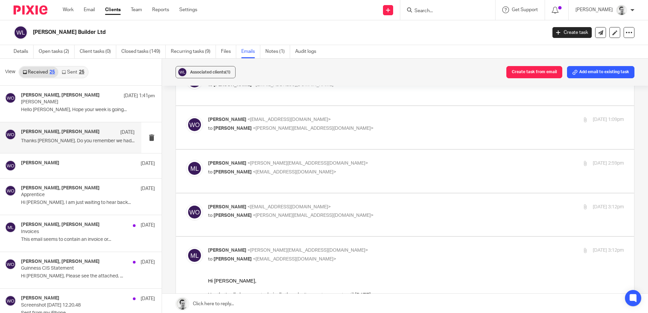
scroll to position [102, 0]
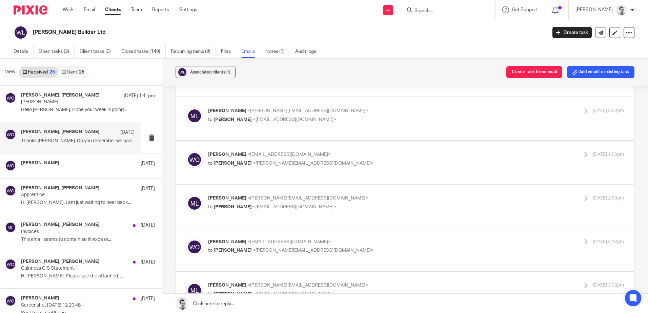
click at [382, 116] on p "to William O'Neill <accountswdoneill@yahoo.com>" at bounding box center [346, 119] width 277 height 7
checkbox input "true"
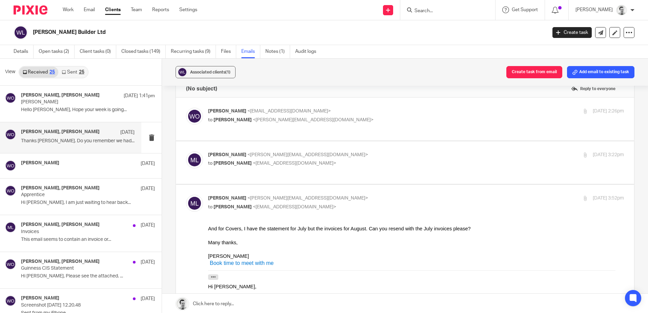
scroll to position [0, 0]
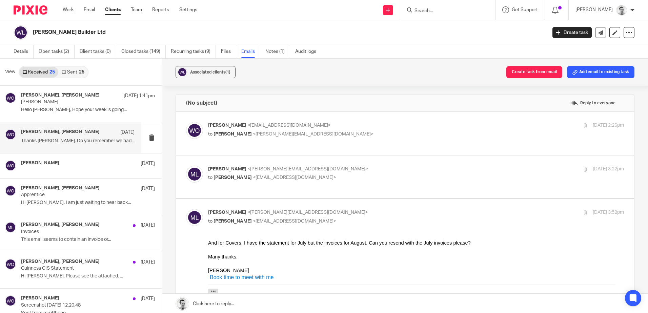
click at [384, 127] on p "William O'Neill <accountswdoneill@yahoo.com>" at bounding box center [346, 125] width 277 height 7
checkbox input "true"
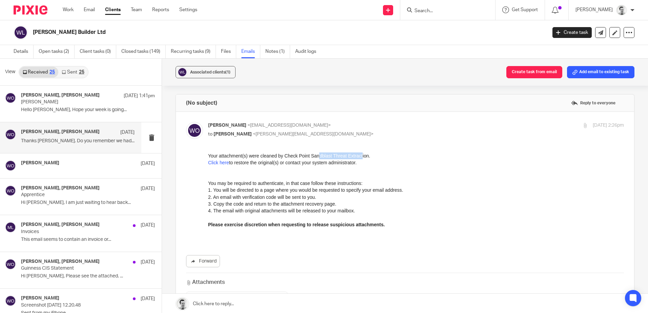
drag, startPoint x: 327, startPoint y: 157, endPoint x: 358, endPoint y: 157, distance: 30.5
click at [358, 157] on p "Your attachment(s) were cleaned by Check Point Sandblast Threat Extraction." at bounding box center [416, 155] width 416 height 7
drag, startPoint x: 358, startPoint y: 157, endPoint x: 370, endPoint y: 157, distance: 12.5
click at [358, 157] on p "Your attachment(s) were cleaned by Check Point Sandblast Threat Extraction." at bounding box center [416, 155] width 416 height 7
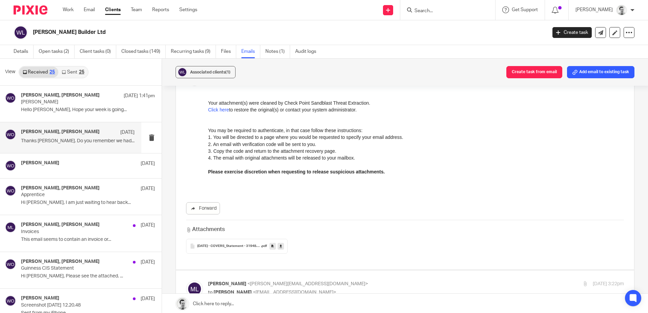
scroll to position [203, 0]
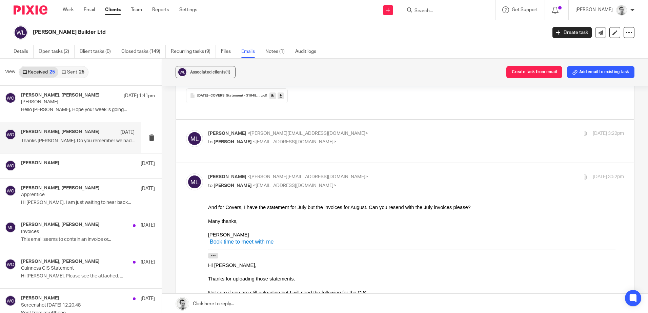
click at [415, 143] on p "to William O'Neill <accountswdoneill@yahoo.com>" at bounding box center [346, 142] width 277 height 7
checkbox input "true"
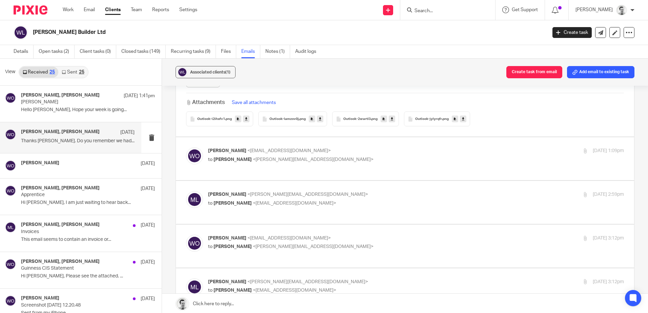
scroll to position [915, 0]
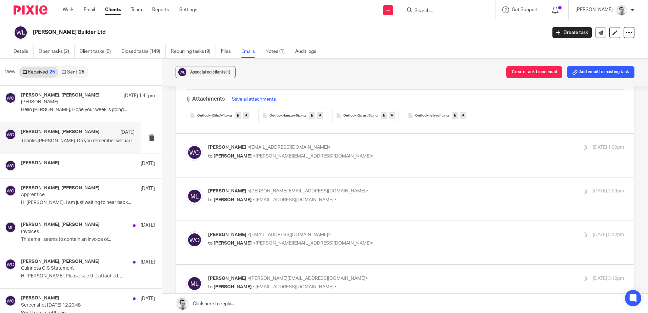
click at [405, 157] on div "William O'Neill <accountswdoneill@yahoo.com> to Massimo Lo-Muto <m.lo-muto@wood…" at bounding box center [405, 155] width 438 height 23
click at [382, 147] on div "William O'Neill <accountswdoneill@yahoo.com> to Massimo Lo-Muto <m.lo-muto@wood…" at bounding box center [346, 152] width 277 height 16
checkbox input "true"
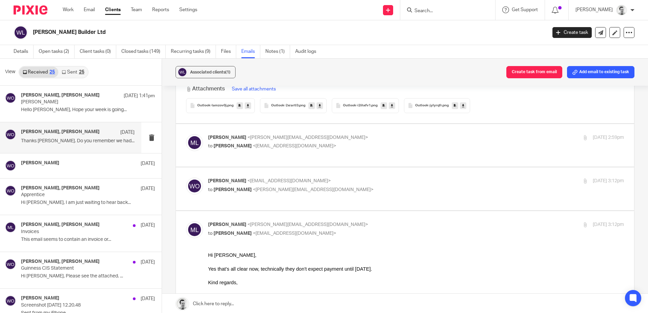
scroll to position [1457, 0]
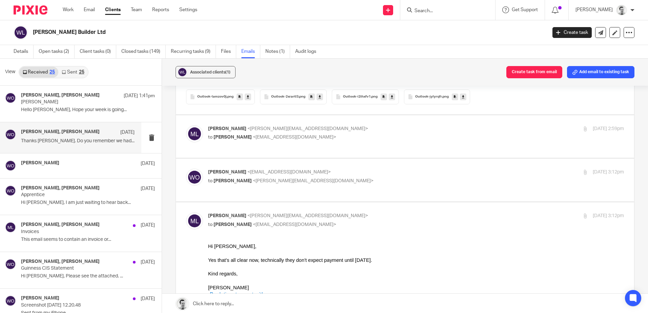
click at [384, 134] on p "to William O'Neill <accountswdoneill@yahoo.com>" at bounding box center [346, 137] width 277 height 7
checkbox input "true"
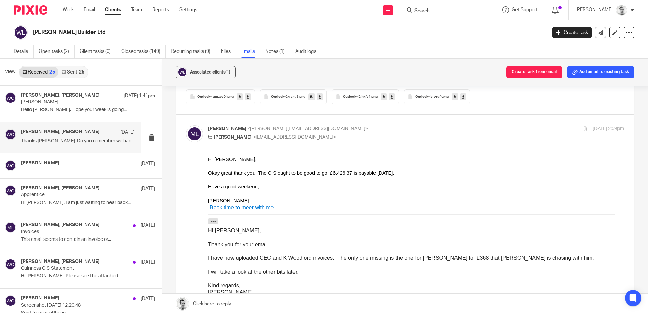
scroll to position [0, 0]
click at [454, 14] on input "Search" at bounding box center [444, 11] width 61 height 6
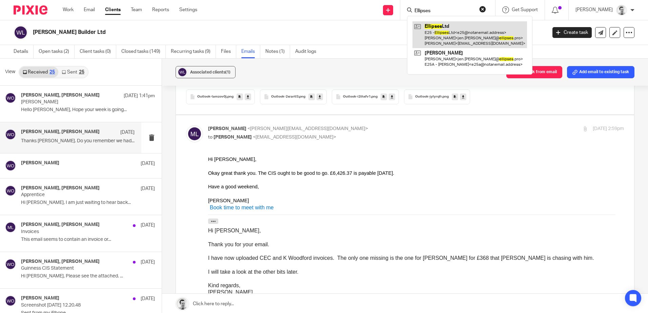
type input "Ellipses"
click at [447, 38] on link at bounding box center [469, 34] width 114 height 27
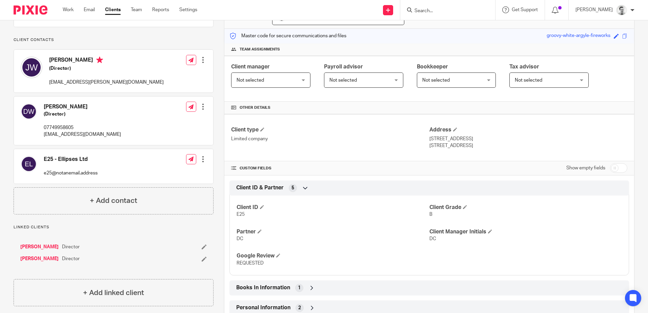
scroll to position [203, 0]
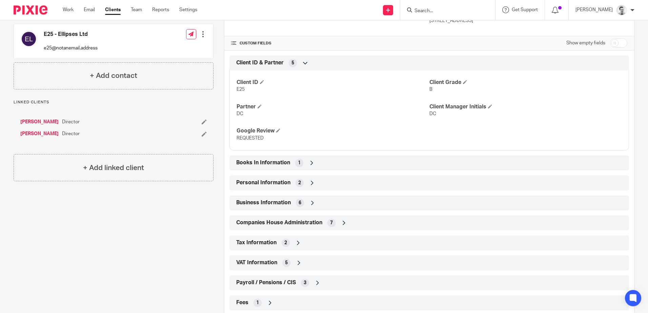
click at [315, 161] on div "Books In Information 1" at bounding box center [428, 163] width 389 height 12
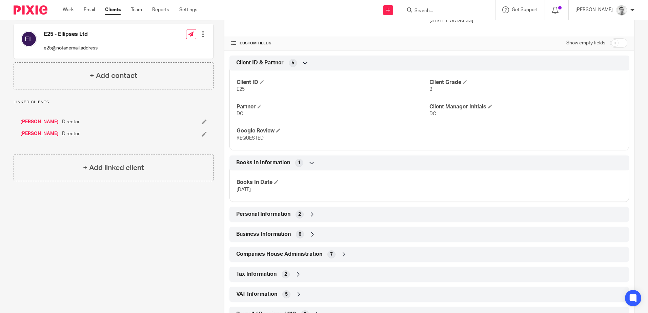
click at [315, 164] on div "Books In Information 1" at bounding box center [428, 163] width 389 height 12
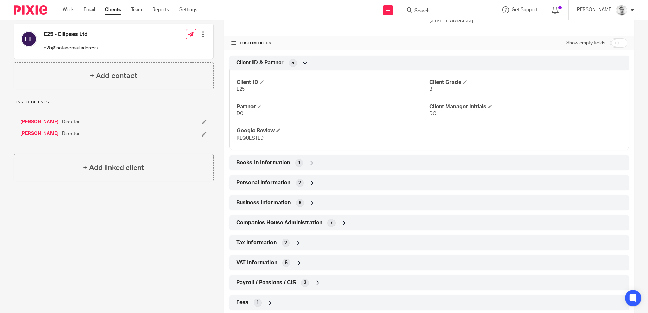
click at [320, 182] on div "Personal Information 2" at bounding box center [428, 183] width 389 height 12
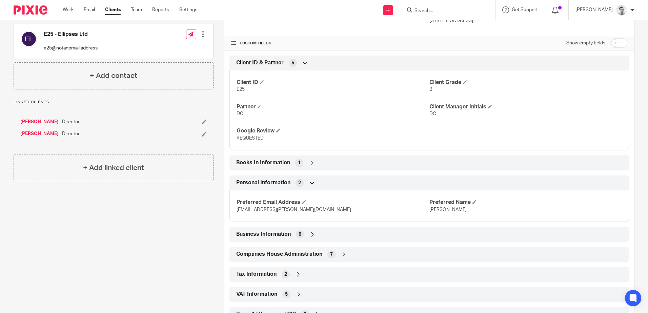
click at [320, 182] on div "Personal Information 2" at bounding box center [428, 183] width 389 height 12
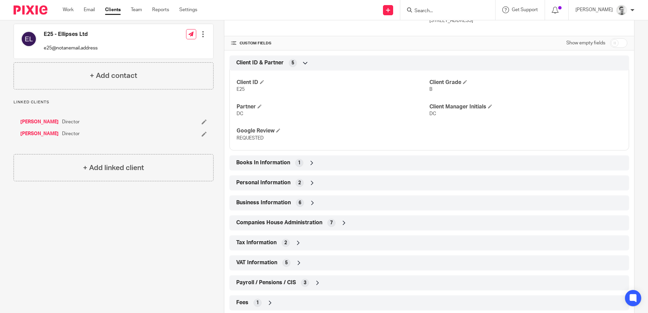
click at [325, 203] on div "Business Information 6" at bounding box center [428, 203] width 389 height 12
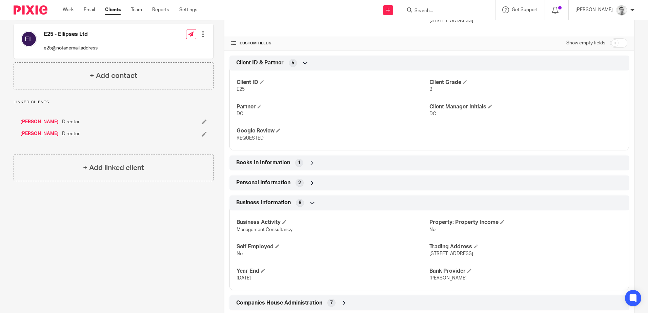
click at [324, 202] on div "Business Information 6" at bounding box center [428, 203] width 389 height 12
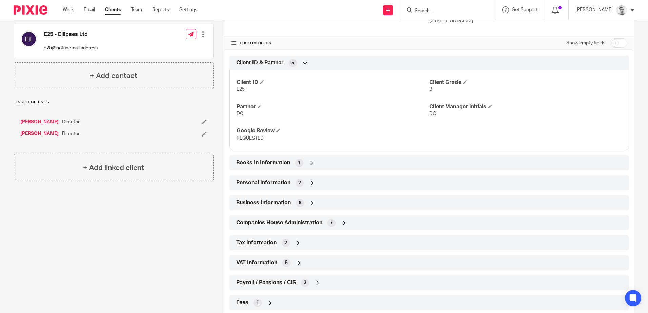
click at [369, 220] on div "Companies House Administration 7" at bounding box center [428, 223] width 389 height 12
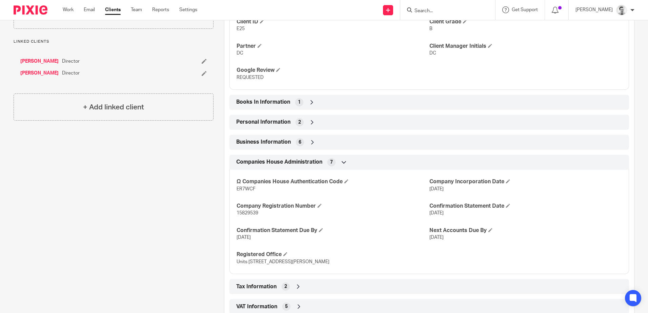
scroll to position [271, 0]
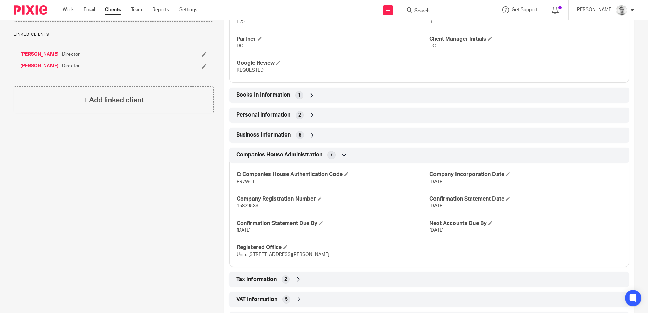
click at [247, 207] on span "15829539" at bounding box center [247, 206] width 22 height 5
copy span "15829539"
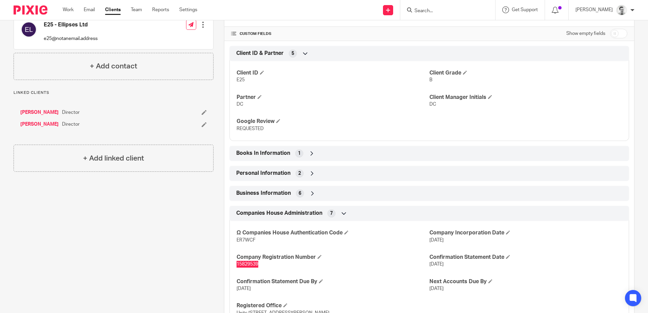
scroll to position [203, 0]
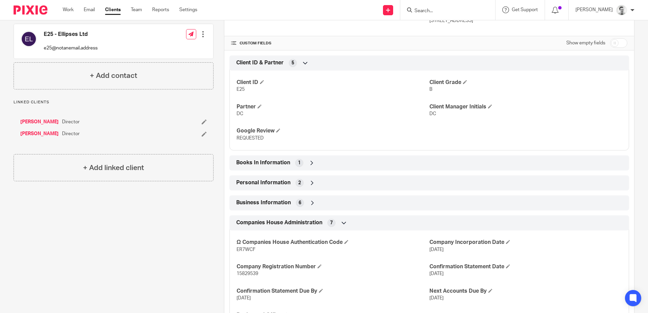
click at [324, 199] on div "Business Information 6" at bounding box center [428, 203] width 389 height 12
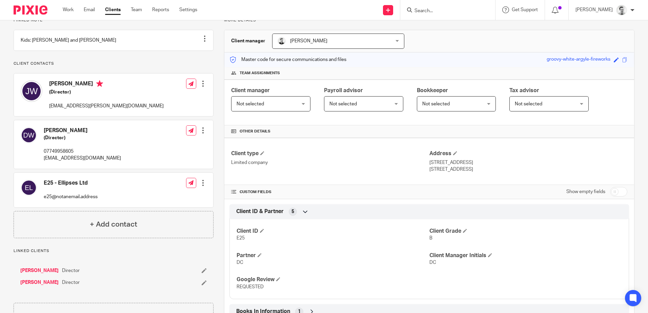
scroll to position [68, 0]
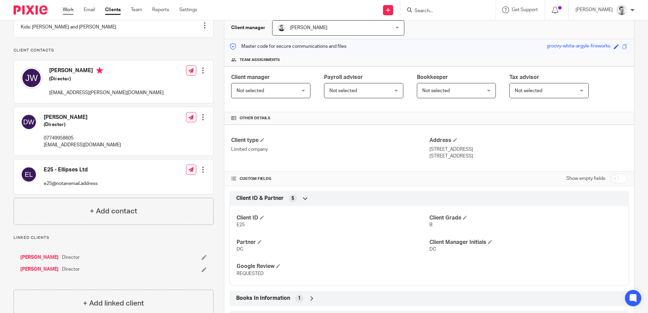
click at [63, 11] on link "Work" at bounding box center [68, 9] width 11 height 7
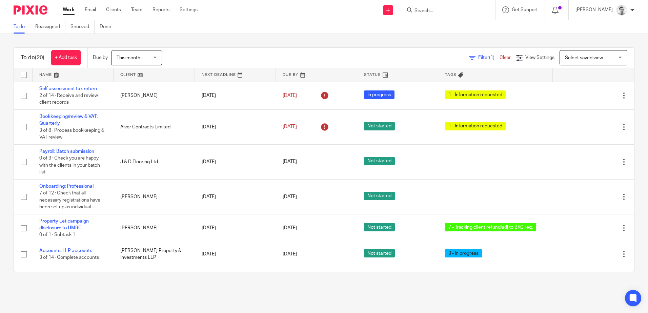
click at [432, 9] on input "Search" at bounding box center [444, 11] width 61 height 6
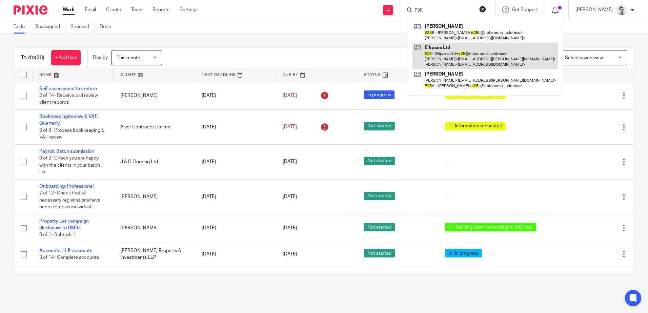
type input "E25"
click at [437, 54] on link at bounding box center [484, 56] width 145 height 27
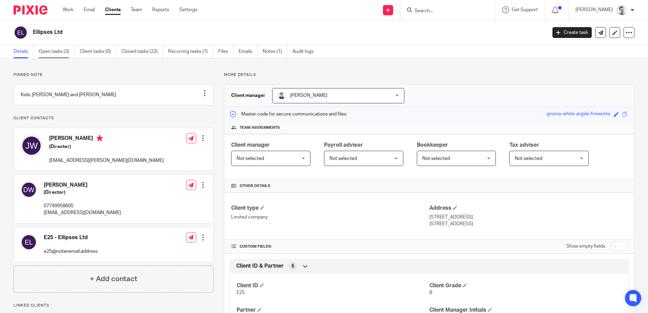
click at [55, 53] on link "Open tasks (3)" at bounding box center [57, 51] width 36 height 13
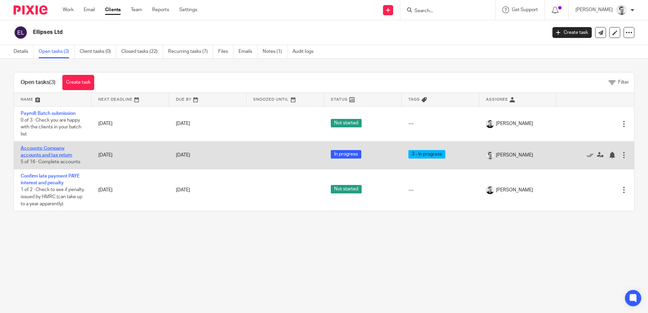
click at [50, 148] on link "Accounts: Company accounts and tax return" at bounding box center [46, 152] width 51 height 12
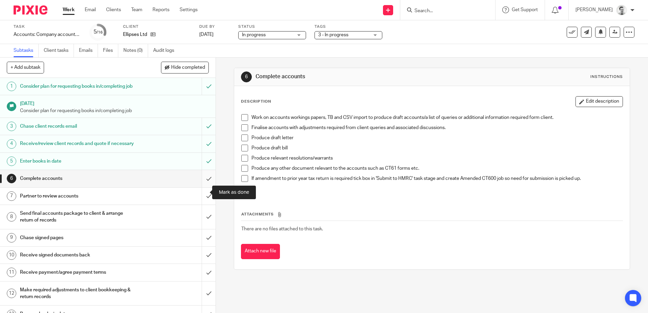
click at [201, 187] on input "submit" at bounding box center [107, 178] width 215 height 17
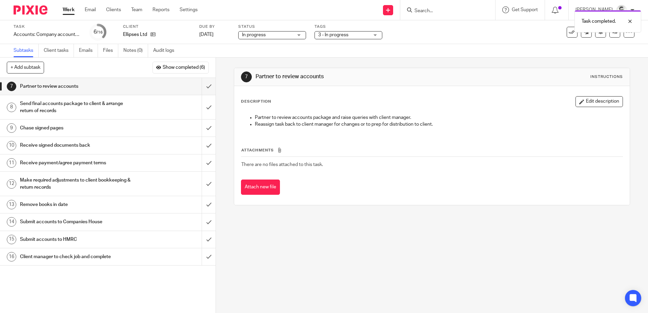
click at [333, 36] on span "3 - In progress" at bounding box center [333, 35] width 30 height 5
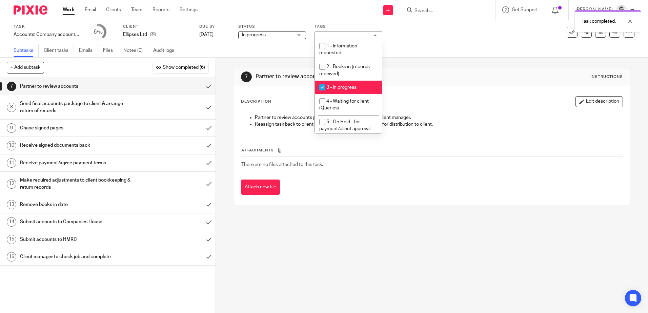
click at [336, 35] on div "3 - In progress" at bounding box center [348, 35] width 68 height 8
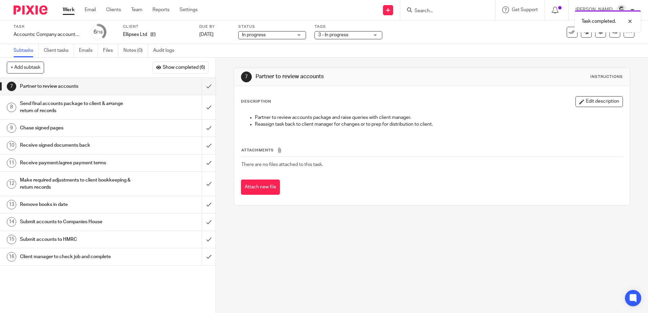
click at [263, 37] on span "In progress" at bounding box center [267, 35] width 51 height 7
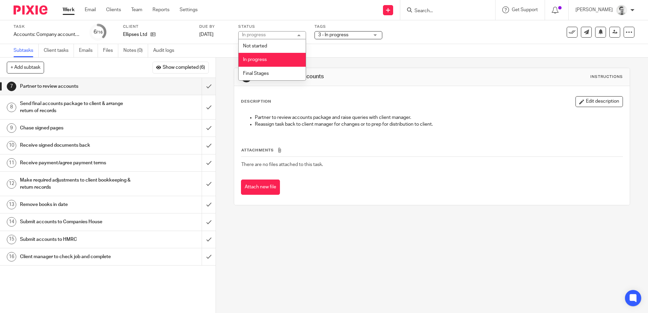
click at [346, 49] on div "Subtasks Client tasks Emails Files Notes (0) Audit logs" at bounding box center [324, 51] width 648 height 14
drag, startPoint x: 394, startPoint y: 48, endPoint x: 95, endPoint y: 37, distance: 298.6
click at [394, 48] on div "Subtasks Client tasks Emails Files Notes (0) Audit logs" at bounding box center [324, 51] width 648 height 14
click at [68, 11] on link "Work" at bounding box center [69, 9] width 12 height 7
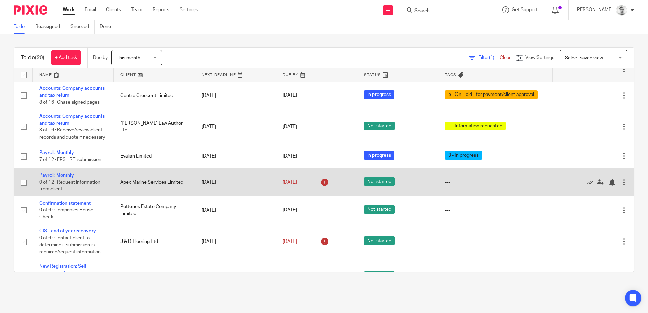
scroll to position [373, 0]
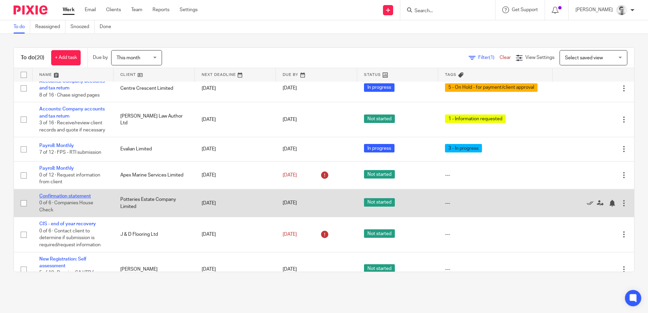
click at [77, 199] on link "Confirmation statement" at bounding box center [64, 196] width 51 height 5
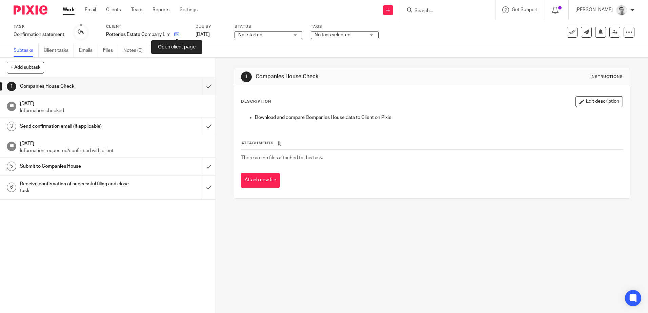
click at [178, 35] on icon at bounding box center [176, 34] width 5 height 5
click at [90, 10] on link "Email" at bounding box center [90, 9] width 11 height 7
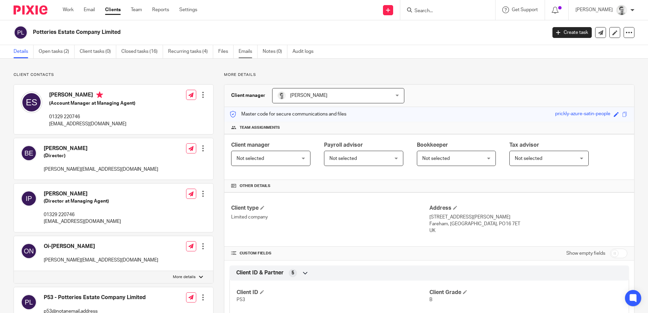
click at [244, 52] on link "Emails" at bounding box center [247, 51] width 19 height 13
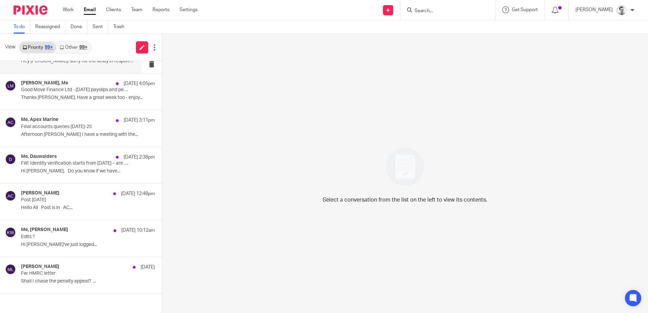
scroll to position [504, 0]
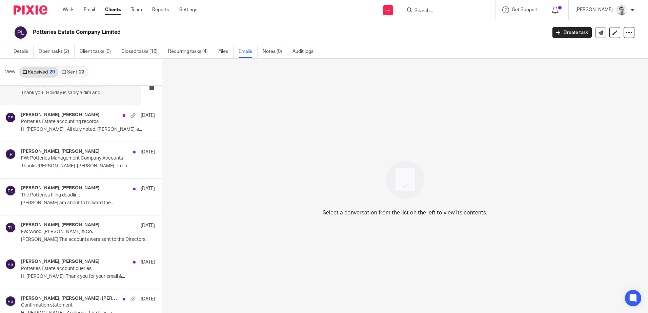
scroll to position [68, 0]
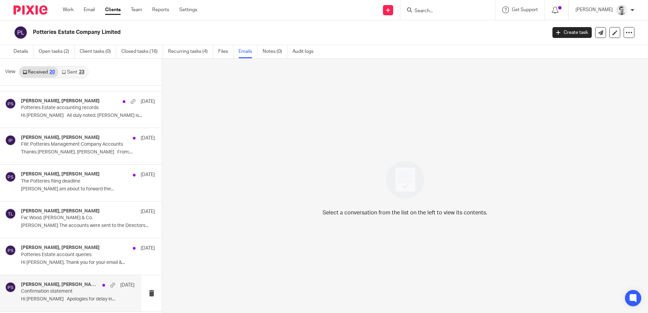
click at [52, 291] on p "Confirmation statement" at bounding box center [66, 292] width 91 height 6
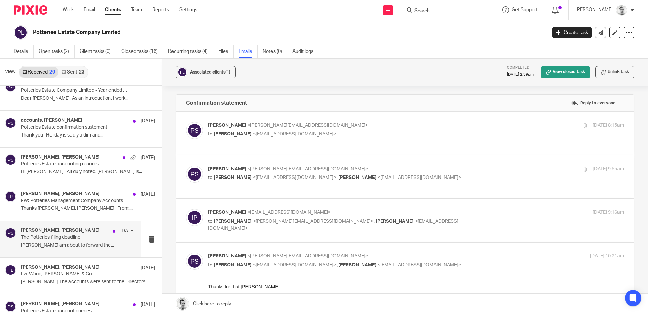
scroll to position [0, 0]
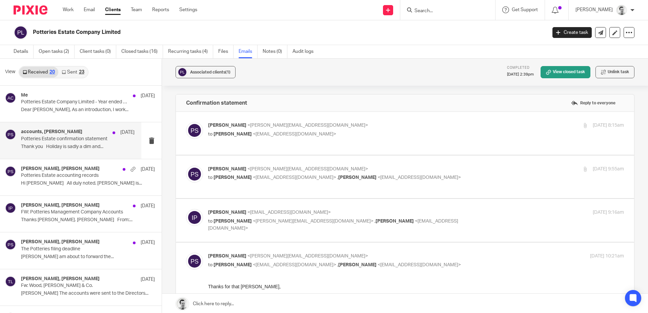
click at [63, 147] on p "Thank you Holiday is sadly a dim and..." at bounding box center [77, 147] width 113 height 6
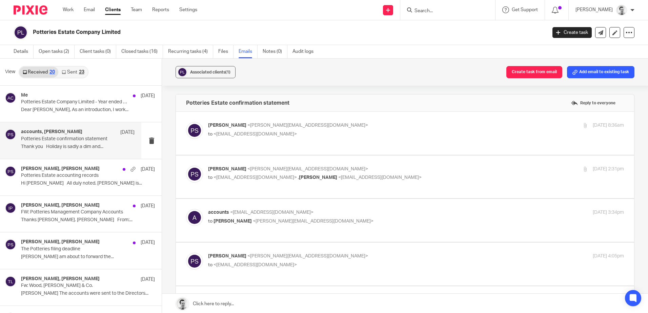
click at [373, 131] on p "to <accounts@cyanpower.com>" at bounding box center [346, 134] width 277 height 7
checkbox input "true"
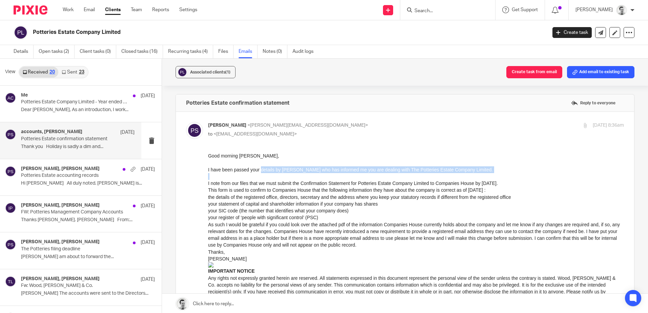
drag, startPoint x: 260, startPoint y: 170, endPoint x: 344, endPoint y: 174, distance: 83.4
click at [344, 174] on div "Good morning Elaine, I have been passed your details by Ian who has informed me…" at bounding box center [416, 234] width 416 height 164
click at [344, 174] on div at bounding box center [416, 176] width 416 height 7
drag, startPoint x: 361, startPoint y: 169, endPoint x: 411, endPoint y: 172, distance: 50.5
click at [411, 172] on div "I have been passed your details by Ian who has informed me you are dealing with…" at bounding box center [416, 169] width 416 height 7
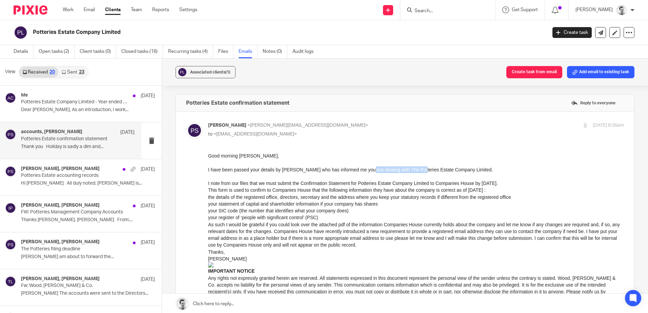
click at [411, 172] on div "I have been passed your details by Ian who has informed me you are dealing with…" at bounding box center [416, 169] width 416 height 7
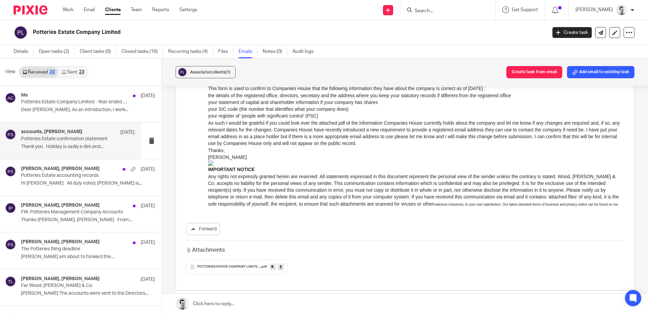
scroll to position [34, 0]
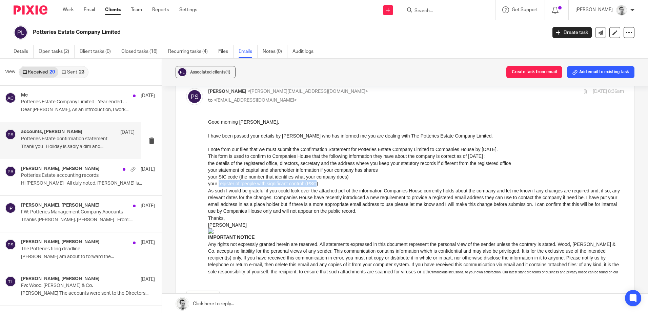
drag, startPoint x: 243, startPoint y: 185, endPoint x: 316, endPoint y: 183, distance: 73.2
click at [316, 183] on p "your register of ‘people with significant control’ (PSC)" at bounding box center [416, 183] width 416 height 7
drag, startPoint x: 233, startPoint y: 169, endPoint x: 321, endPoint y: 169, distance: 87.7
click at [321, 169] on p "your statement of capital and shareholder information if your company has shares" at bounding box center [416, 170] width 416 height 7
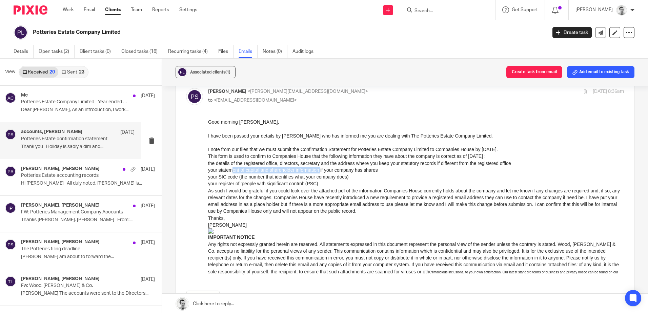
drag, startPoint x: 321, startPoint y: 169, endPoint x: 333, endPoint y: 169, distance: 11.9
click at [321, 169] on p "your statement of capital and shareholder information if your company has shares" at bounding box center [416, 170] width 416 height 7
drag, startPoint x: 354, startPoint y: 169, endPoint x: 410, endPoint y: 169, distance: 55.6
click at [411, 169] on p "your statement of capital and shareholder information if your company has shares" at bounding box center [416, 170] width 416 height 7
drag, startPoint x: 218, startPoint y: 154, endPoint x: 357, endPoint y: 156, distance: 138.6
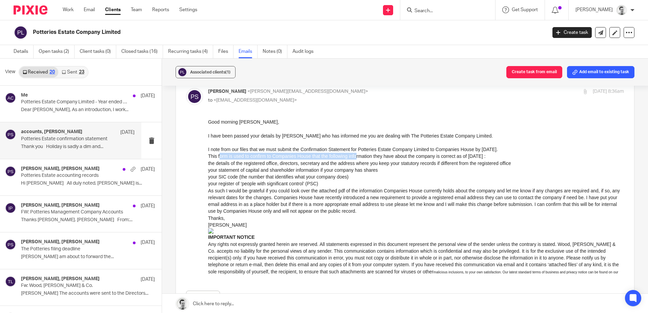
click at [357, 156] on p "This form is used to confirm to Companies House that the following information …" at bounding box center [416, 156] width 416 height 7
drag, startPoint x: 209, startPoint y: 151, endPoint x: 327, endPoint y: 149, distance: 117.6
click at [327, 149] on div "I note from our files that we must submit the Confirmation Statement for Potter…" at bounding box center [416, 149] width 416 height 7
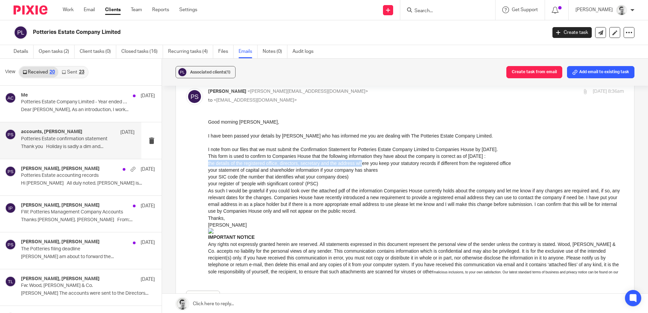
drag, startPoint x: 208, startPoint y: 165, endPoint x: 361, endPoint y: 165, distance: 152.8
click at [361, 165] on p "the details of the registered office, directors, secretary and the address wher…" at bounding box center [416, 163] width 416 height 7
click at [360, 165] on p "the details of the registered office, directors, secretary and the address wher…" at bounding box center [416, 163] width 416 height 7
drag, startPoint x: 213, startPoint y: 169, endPoint x: 346, endPoint y: 170, distance: 132.5
click at [346, 170] on p "your statement of capital and shareholder information if your company has shares" at bounding box center [416, 170] width 416 height 7
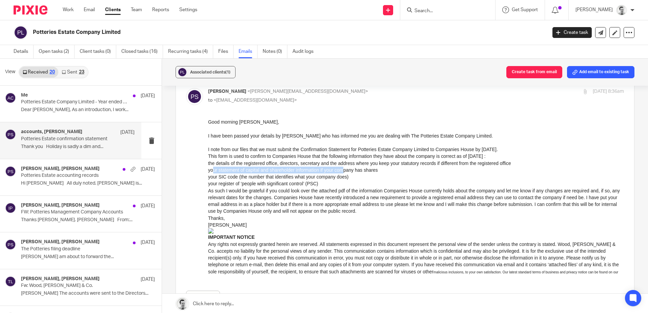
click at [345, 170] on p "your statement of capital and shareholder information if your company has shares" at bounding box center [416, 170] width 416 height 7
drag, startPoint x: 212, startPoint y: 180, endPoint x: 315, endPoint y: 180, distance: 103.3
click at [315, 180] on p "your SIC code (the number that identifies what your company does)" at bounding box center [416, 176] width 416 height 7
click at [316, 180] on p "your SIC code (the number that identifies what your company does)" at bounding box center [416, 176] width 416 height 7
click at [229, 187] on p "As such I would be grateful if you could look over the attached pdf of the info…" at bounding box center [416, 200] width 416 height 27
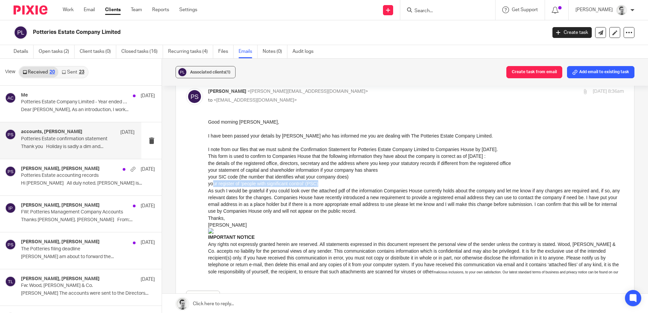
drag, startPoint x: 213, startPoint y: 184, endPoint x: 335, endPoint y: 186, distance: 122.3
click at [335, 186] on p "your register of ‘people with significant control’ (PSC)" at bounding box center [416, 183] width 416 height 7
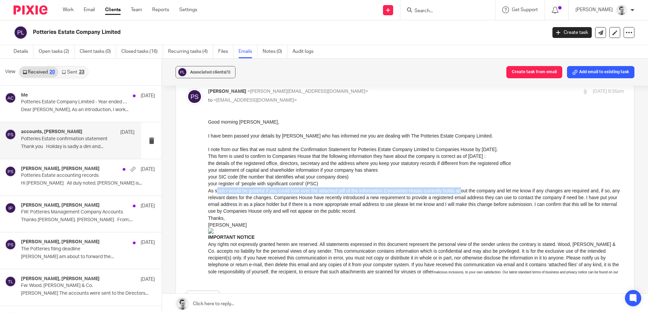
drag, startPoint x: 217, startPoint y: 192, endPoint x: 462, endPoint y: 191, distance: 244.9
click at [462, 191] on p "As such I would be grateful if you could look over the attached pdf of the info…" at bounding box center [416, 200] width 416 height 27
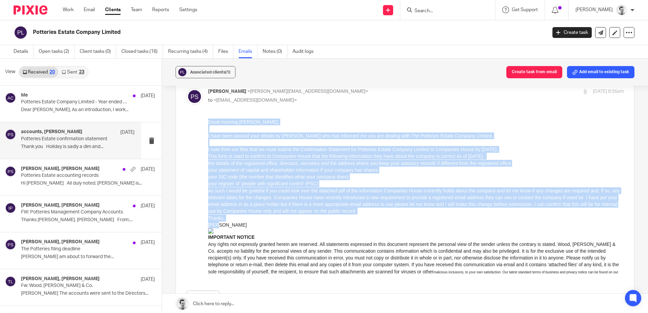
drag, startPoint x: 208, startPoint y: 120, endPoint x: 230, endPoint y: 222, distance: 104.3
click at [230, 222] on div "Good morning Elaine, I have been passed your details by Ian who has informed me…" at bounding box center [416, 201] width 416 height 164
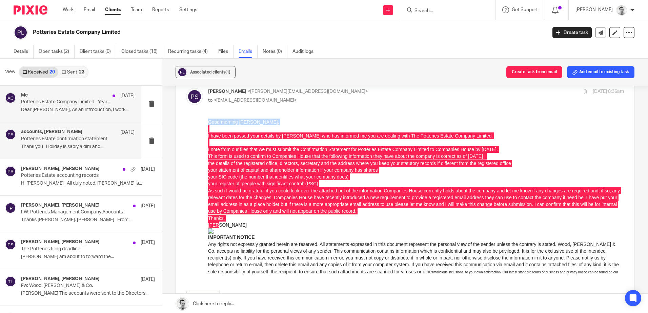
click at [62, 110] on p "Dear Elaine, As an introduction, I work..." at bounding box center [77, 110] width 113 height 6
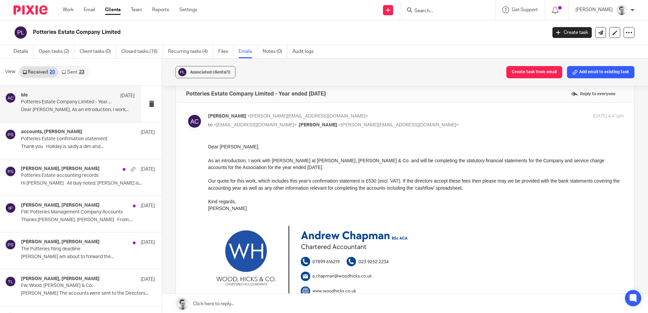
scroll to position [0, 0]
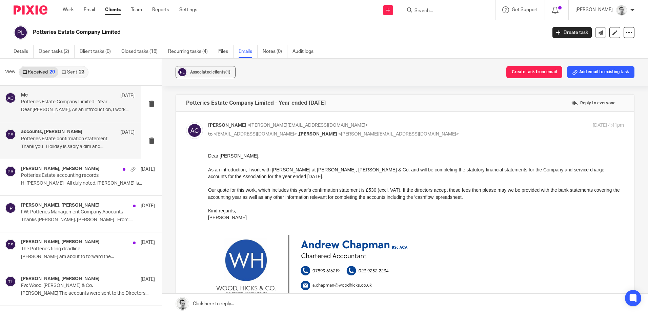
click at [61, 143] on div "accounts, Peter Sommerville 15 Oct Potteries Estate confirmation statement Than…" at bounding box center [77, 140] width 113 height 23
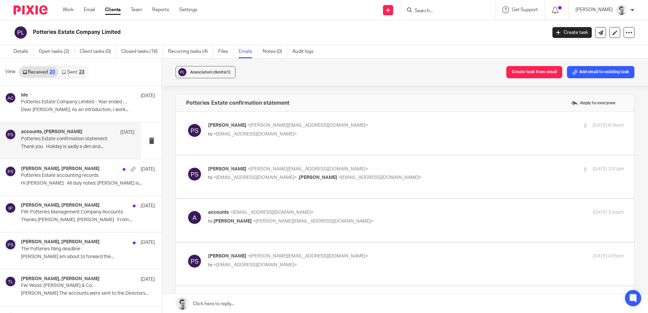
scroll to position [34, 0]
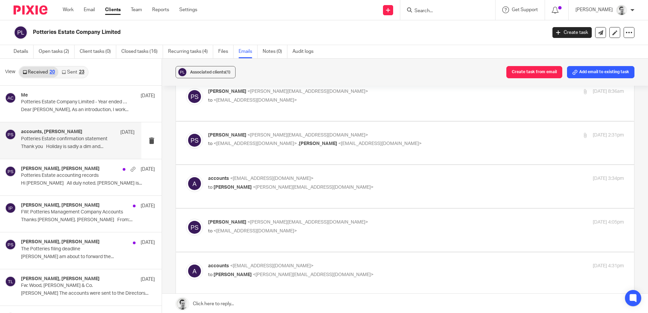
click at [360, 182] on p "accounts <accounts@cyanpower.com>" at bounding box center [346, 178] width 277 height 7
checkbox input "true"
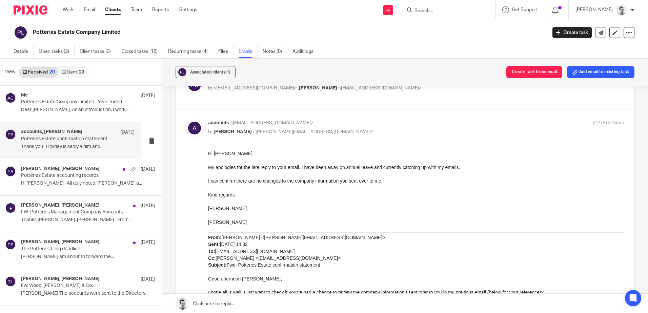
scroll to position [102, 0]
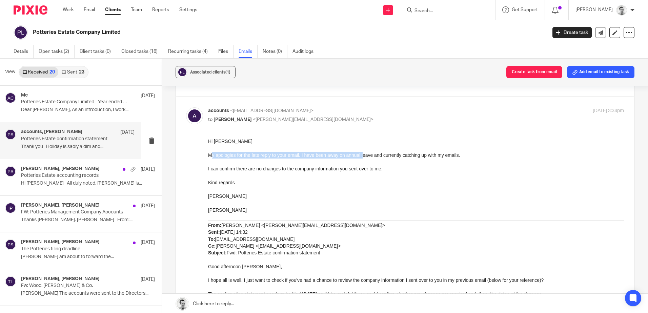
drag, startPoint x: 210, startPoint y: 156, endPoint x: 362, endPoint y: 154, distance: 152.1
click at [362, 154] on span "My apologies for the late reply to your email. I have been away on annual leave…" at bounding box center [334, 154] width 252 height 5
click at [361, 154] on span "My apologies for the late reply to your email. I have been away on annual leave…" at bounding box center [334, 154] width 252 height 5
drag, startPoint x: 304, startPoint y: 154, endPoint x: 474, endPoint y: 160, distance: 170.5
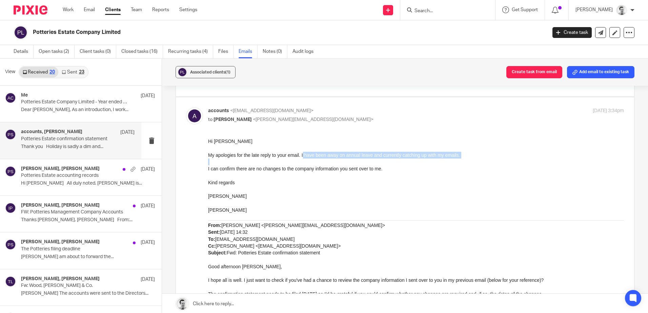
click at [474, 160] on p at bounding box center [416, 162] width 416 height 7
drag, startPoint x: 361, startPoint y: 153, endPoint x: 474, endPoint y: 158, distance: 113.6
click at [474, 158] on p "My apologies for the late reply to your email. I have been away on annual leave…" at bounding box center [416, 155] width 416 height 7
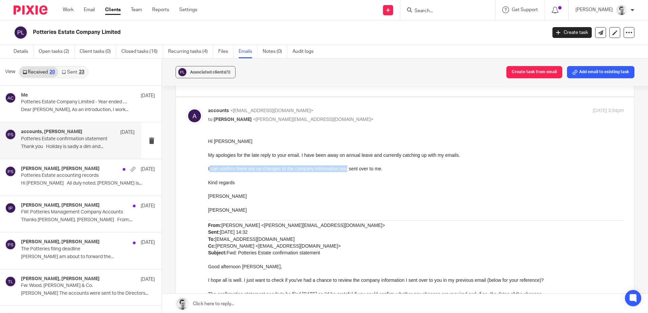
drag, startPoint x: 209, startPoint y: 170, endPoint x: 348, endPoint y: 168, distance: 138.6
click at [348, 168] on span "I can confirm there are no changes to the company information you sent over to …" at bounding box center [295, 168] width 174 height 5
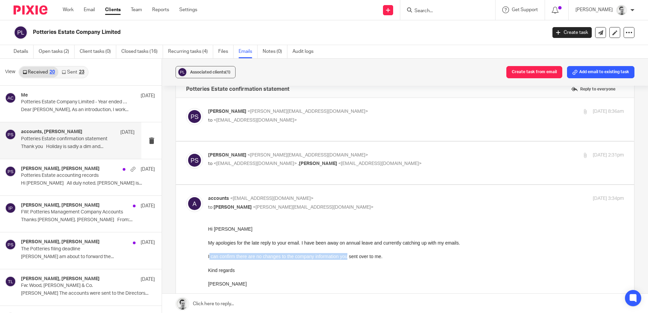
scroll to position [0, 0]
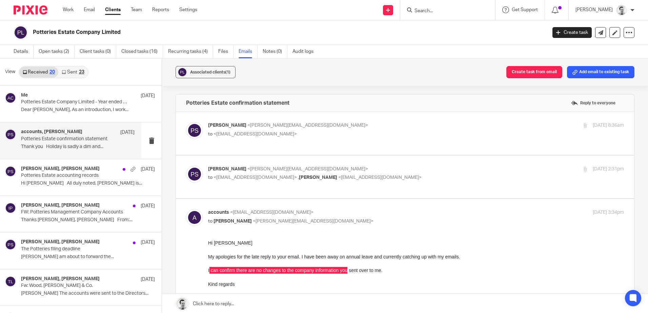
click at [398, 170] on p "Peter Sommerville <p.sommerville@woodhicks.co.uk>" at bounding box center [346, 169] width 277 height 7
checkbox input "true"
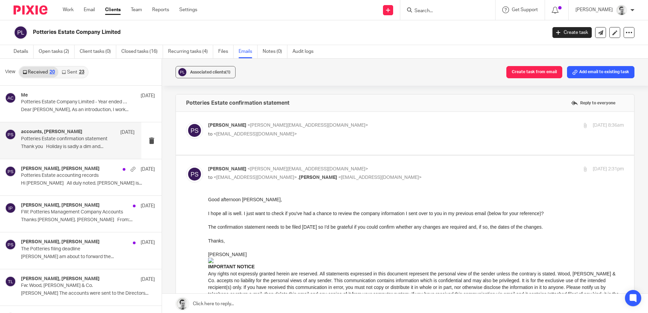
click at [353, 136] on p "to <accounts@cyanpower.com>" at bounding box center [346, 134] width 277 height 7
checkbox input "true"
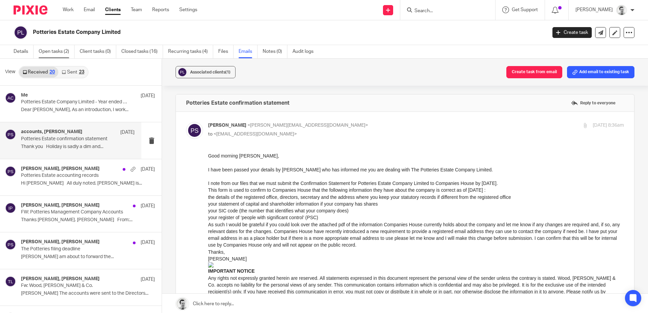
click at [54, 51] on link "Open tasks (2)" at bounding box center [57, 51] width 36 height 13
click at [432, 9] on input "Search" at bounding box center [444, 11] width 61 height 6
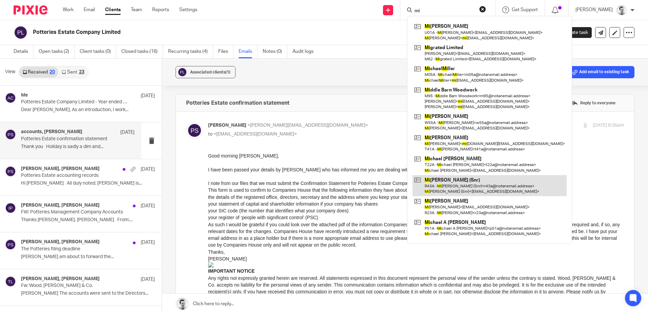
type input "m"
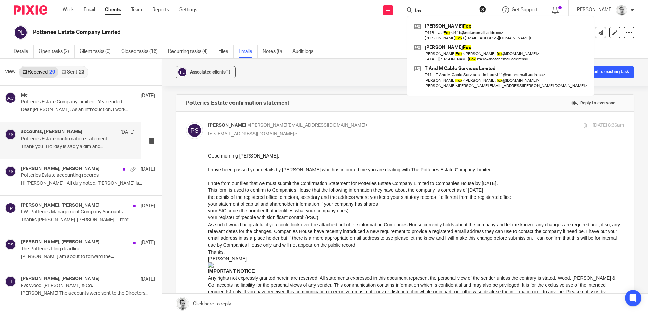
type input "fox"
drag, startPoint x: 355, startPoint y: 79, endPoint x: 369, endPoint y: 66, distance: 18.5
click at [355, 79] on div "Associated clients (1) Create task from email Add email to existing task" at bounding box center [405, 72] width 486 height 27
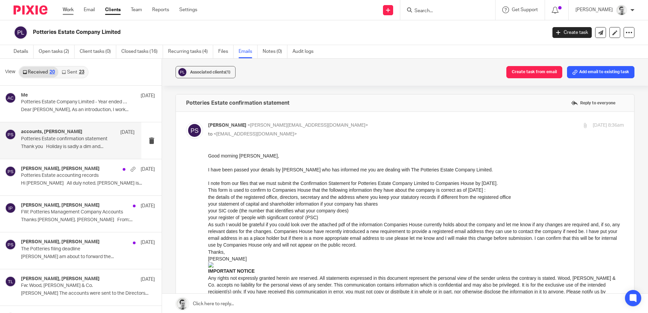
click at [63, 8] on link "Work" at bounding box center [68, 9] width 11 height 7
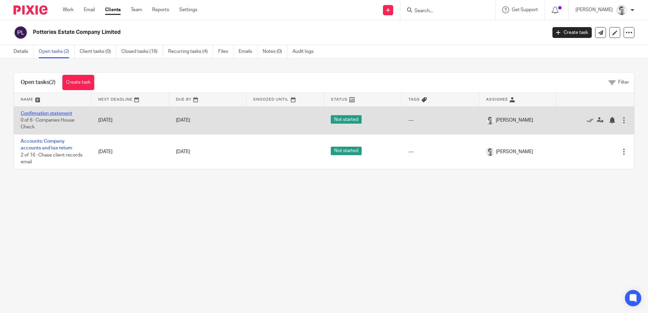
click at [51, 113] on link "Confirmation statement" at bounding box center [46, 113] width 51 height 5
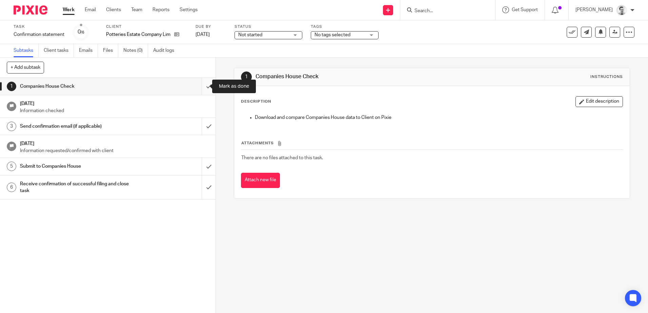
click at [202, 87] on input "submit" at bounding box center [107, 86] width 215 height 17
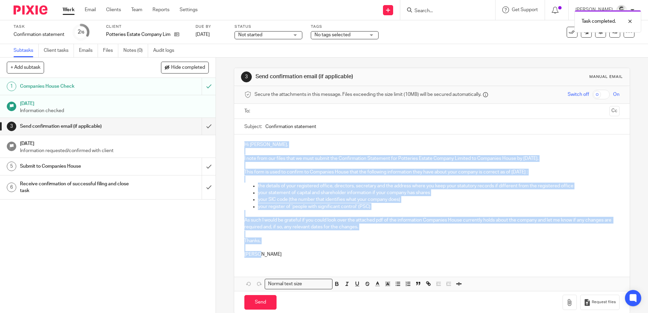
drag, startPoint x: 242, startPoint y: 143, endPoint x: 315, endPoint y: 258, distance: 136.9
click at [315, 258] on div "Hi [PERSON_NAME], I note from our files that we must submit the Confirmation St…" at bounding box center [431, 198] width 395 height 129
copy div "Hi [PERSON_NAME], I note from our files that we must submit the Confirmation St…"
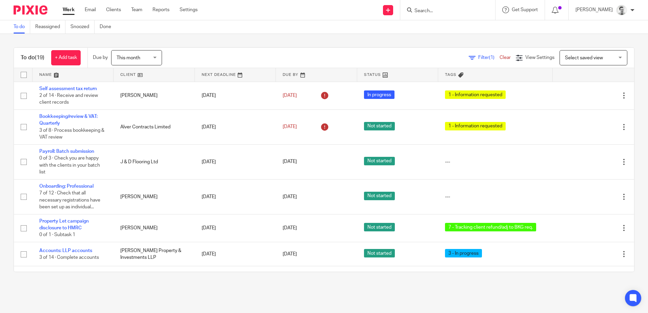
click at [49, 76] on link at bounding box center [73, 75] width 81 height 14
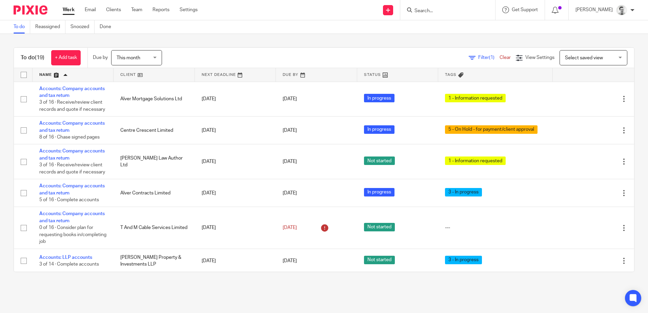
click at [427, 12] on input "Search" at bounding box center [444, 11] width 61 height 6
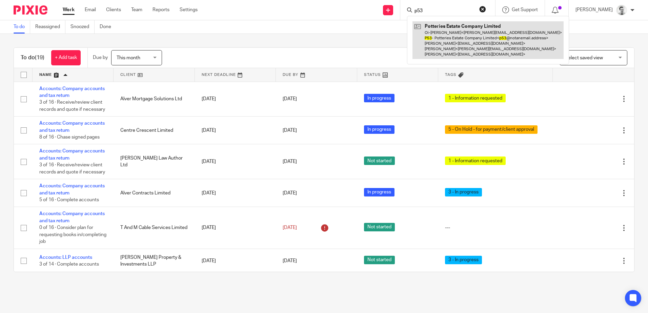
type input "p53"
click at [450, 42] on link at bounding box center [487, 40] width 151 height 38
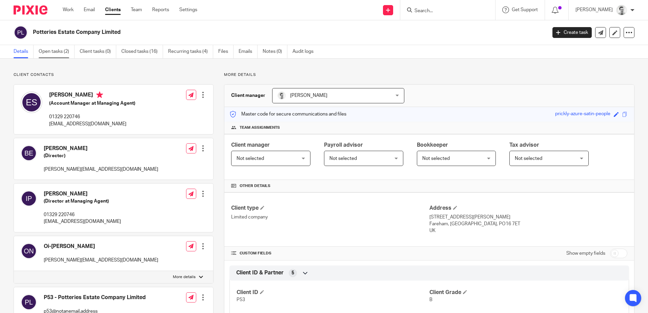
click at [50, 51] on link "Open tasks (2)" at bounding box center [57, 51] width 36 height 13
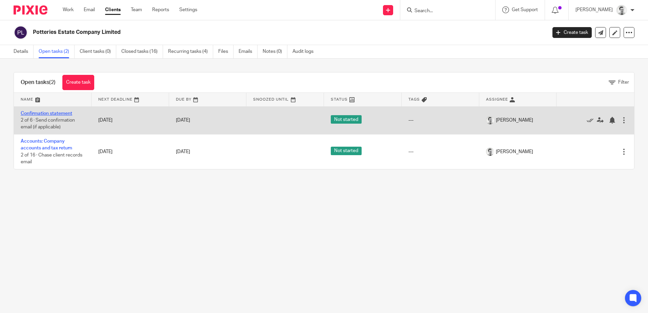
click at [52, 114] on link "Confirmation statement" at bounding box center [46, 113] width 51 height 5
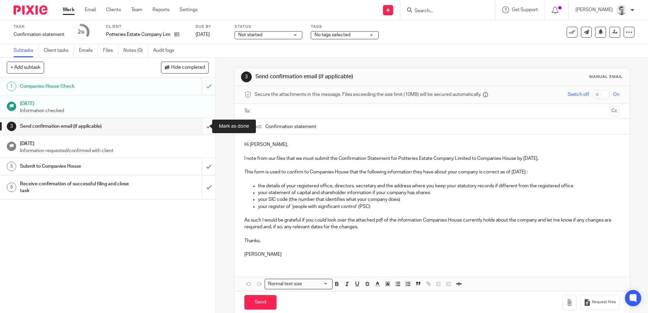
click at [202, 126] on input "submit" at bounding box center [107, 126] width 215 height 17
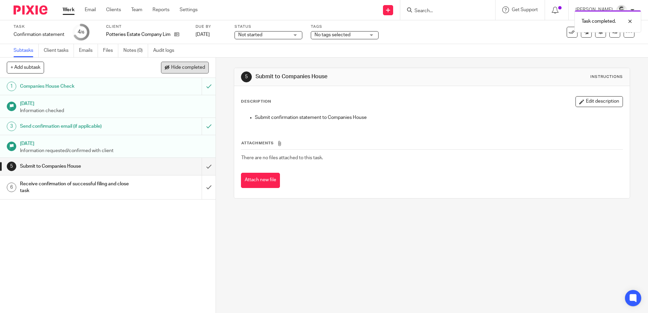
click at [181, 66] on span "Hide completed" at bounding box center [188, 67] width 34 height 5
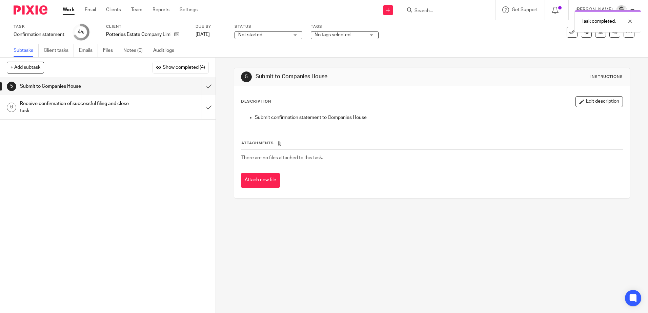
click at [69, 8] on link "Work" at bounding box center [69, 9] width 12 height 7
click at [255, 36] on span "Not started" at bounding box center [250, 35] width 24 height 5
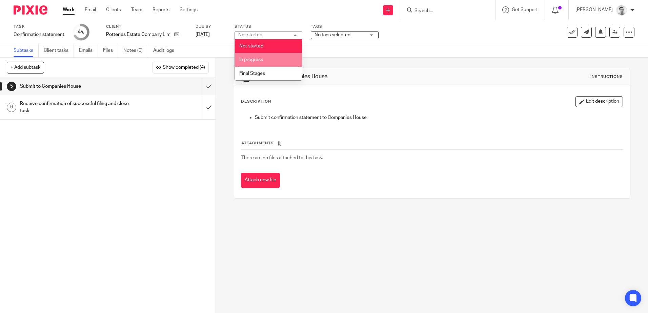
click at [248, 61] on span "In progress" at bounding box center [251, 59] width 24 height 5
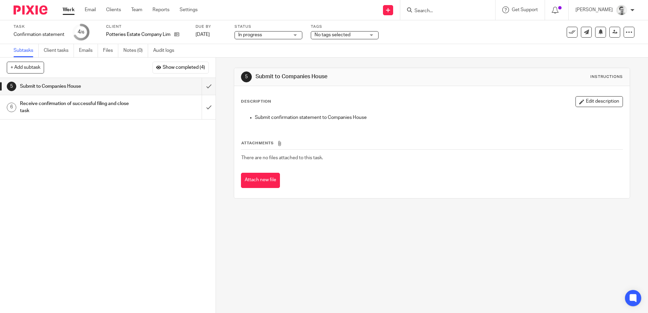
click at [329, 36] on span "No tags selected" at bounding box center [332, 35] width 36 height 5
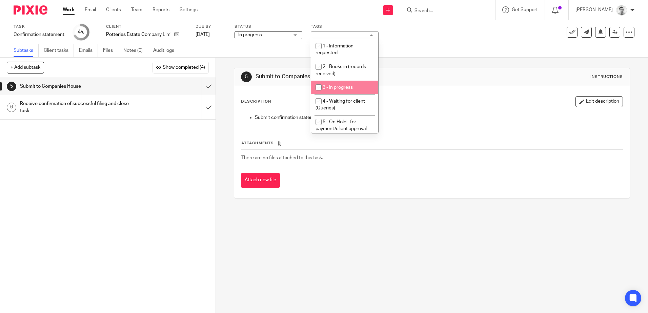
click at [317, 87] on input "checkbox" at bounding box center [318, 87] width 13 height 13
click at [316, 88] on input "checkbox" at bounding box center [318, 87] width 13 height 13
checkbox input "false"
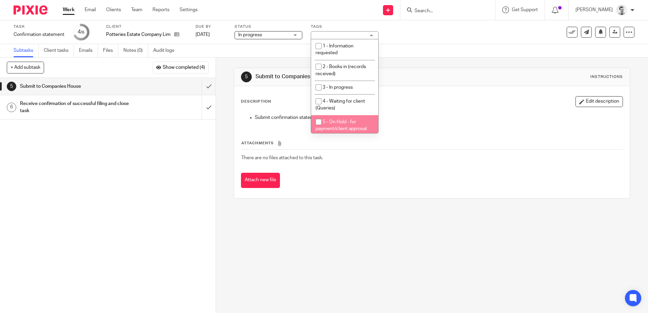
click at [317, 122] on input "checkbox" at bounding box center [318, 122] width 13 height 13
checkbox input "true"
click at [319, 228] on div "5 Submit to Companies House Instructions Description Edit description Submit co…" at bounding box center [432, 185] width 432 height 255
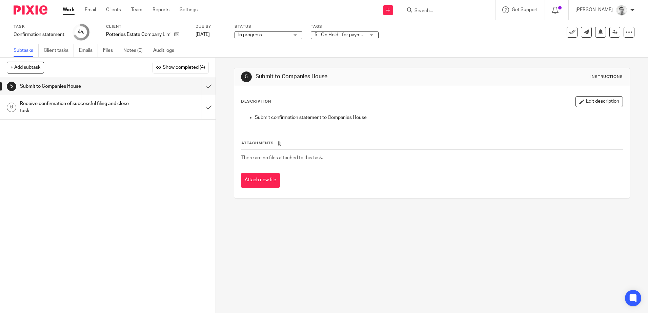
click at [65, 12] on link "Work" at bounding box center [69, 9] width 12 height 7
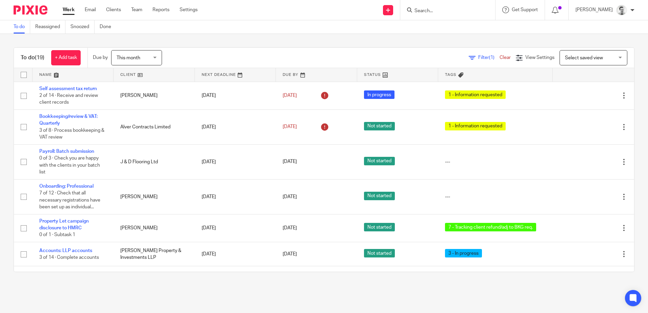
click at [429, 7] on form at bounding box center [450, 10] width 72 height 8
click at [425, 8] on input "Search" at bounding box center [444, 11] width 61 height 6
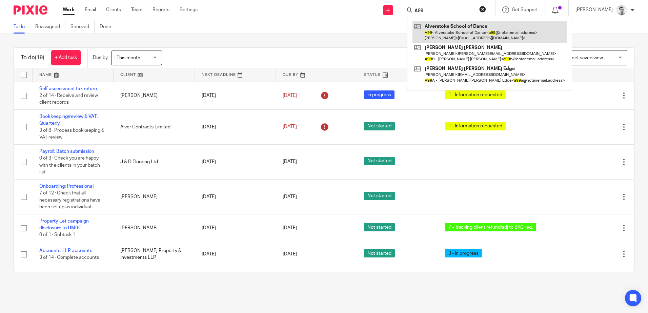
type input "A99"
click at [434, 31] on link at bounding box center [489, 31] width 154 height 21
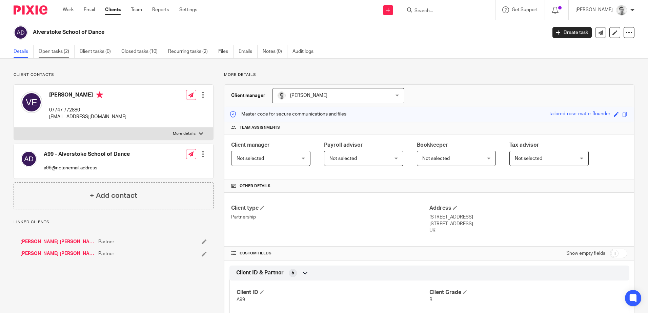
click at [54, 52] on link "Open tasks (2)" at bounding box center [57, 51] width 36 height 13
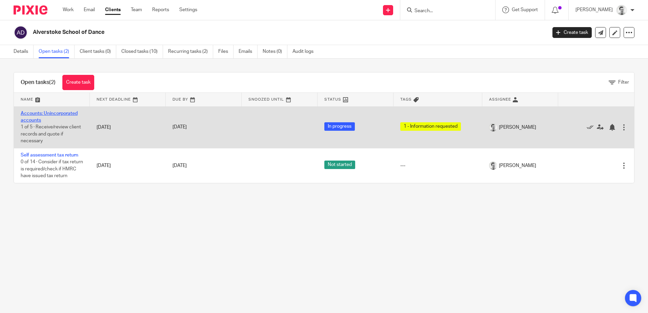
click at [57, 112] on link "Accounts: Unincorporated accounts" at bounding box center [49, 117] width 57 height 12
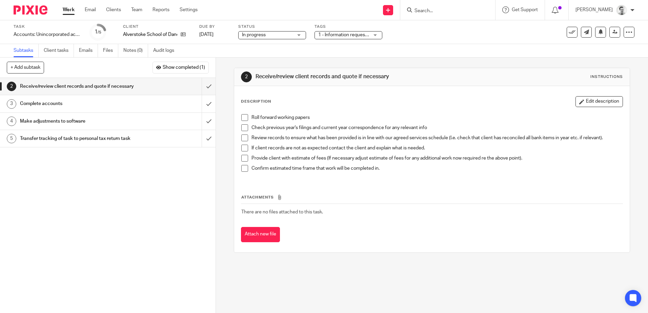
click at [278, 36] on span "In progress" at bounding box center [267, 35] width 51 height 7
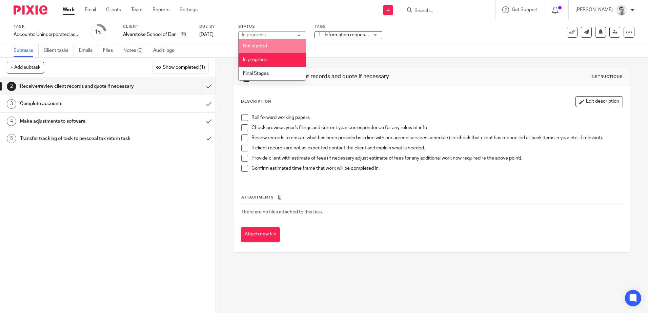
click at [359, 56] on div "Subtasks Client tasks Emails Files Notes (0) Audit logs" at bounding box center [324, 51] width 648 height 14
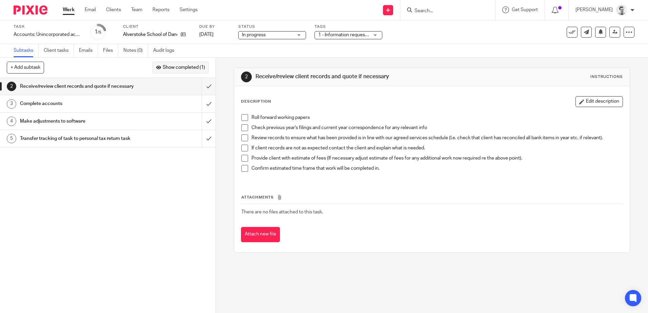
click at [170, 67] on span "Show completed (1)" at bounding box center [184, 67] width 42 height 5
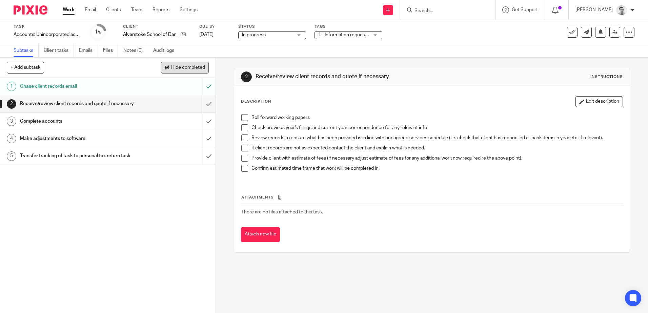
click at [179, 67] on span "Hide completed" at bounding box center [188, 67] width 34 height 5
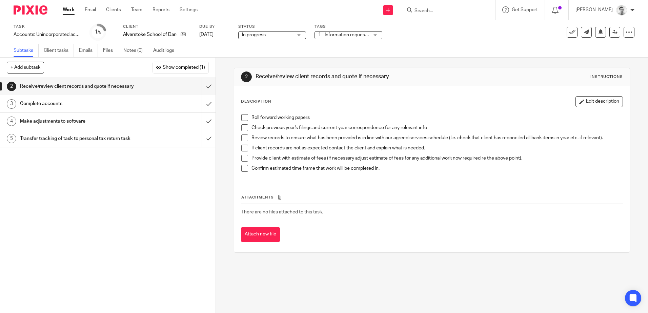
click at [342, 34] on span "1 - Information requested" at bounding box center [345, 35] width 54 height 5
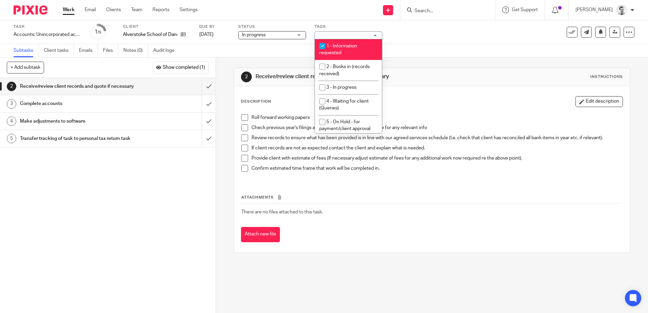
click at [324, 44] on input "checkbox" at bounding box center [322, 46] width 13 height 13
checkbox input "false"
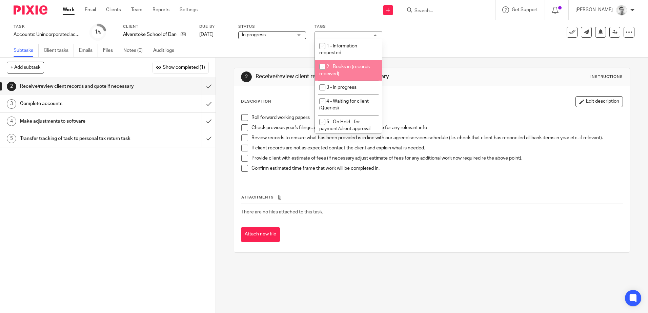
click at [320, 67] on input "checkbox" at bounding box center [322, 66] width 13 height 13
checkbox input "true"
click at [284, 59] on div "2 Receive/review client records and quote if necessary Instructions Description…" at bounding box center [432, 160] width 396 height 205
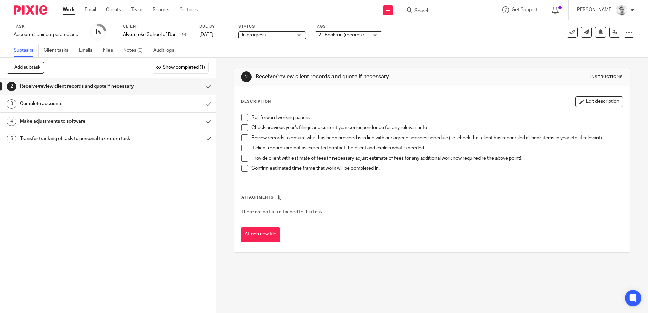
click at [281, 37] on span "In progress" at bounding box center [267, 35] width 51 height 7
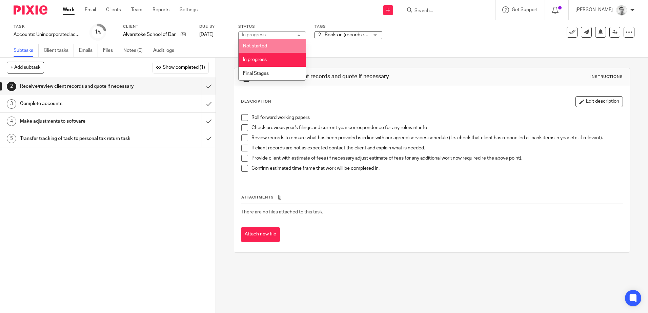
click at [264, 45] on span "Not started" at bounding box center [255, 46] width 24 height 5
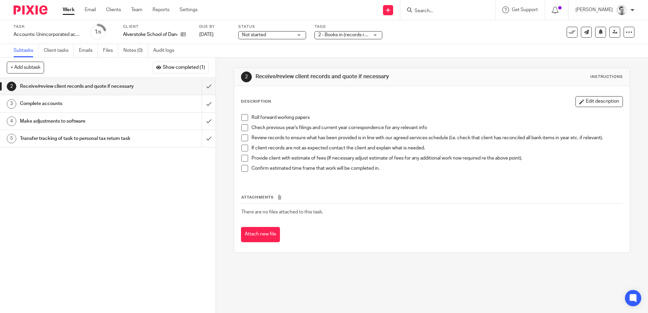
click at [322, 58] on div "2 Receive/review client records and quote if necessary Instructions Description…" at bounding box center [432, 160] width 396 height 205
click at [183, 35] on icon at bounding box center [183, 34] width 5 height 5
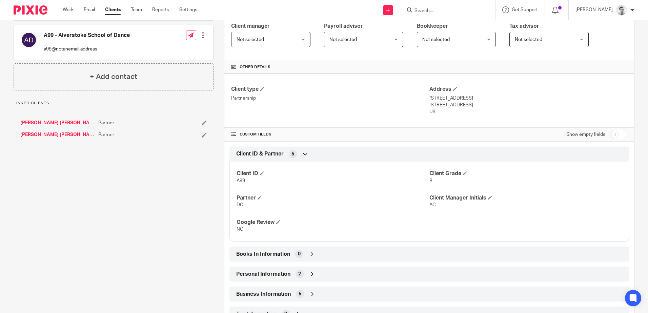
scroll to position [186, 0]
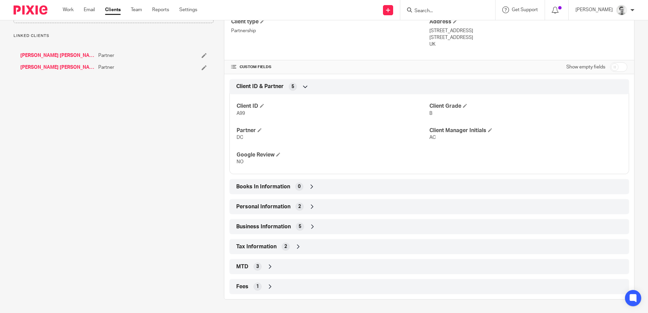
click at [315, 186] on div "Books In Information 0" at bounding box center [428, 187] width 389 height 12
click at [617, 66] on input "checkbox" at bounding box center [618, 66] width 17 height 9
checkbox input "true"
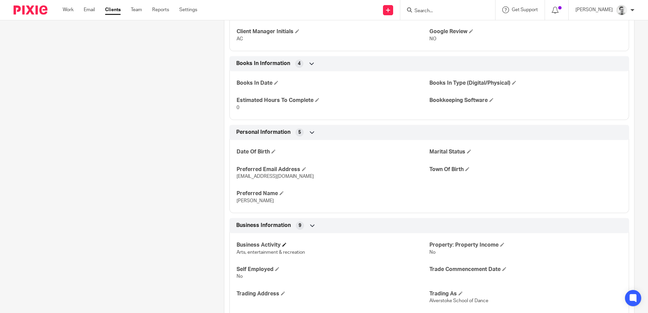
scroll to position [322, 0]
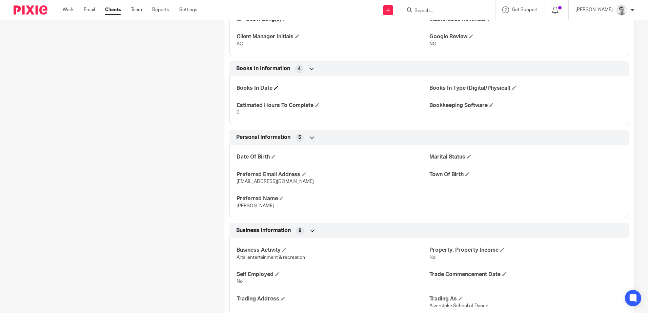
click at [275, 87] on span at bounding box center [276, 88] width 4 height 4
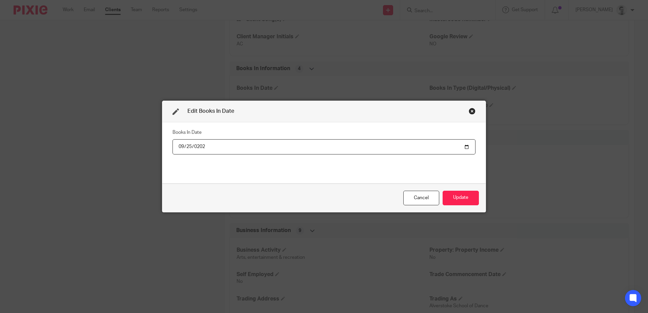
type input "[DATE]"
click at [462, 193] on button "Update" at bounding box center [460, 198] width 36 height 15
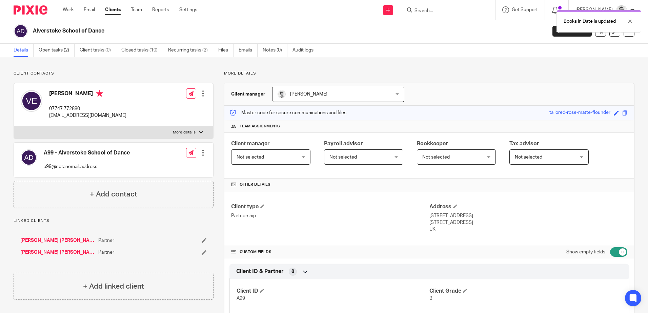
scroll to position [0, 0]
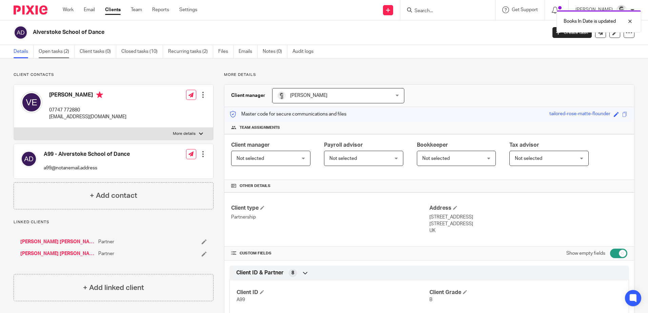
drag, startPoint x: 36, startPoint y: 55, endPoint x: 40, endPoint y: 54, distance: 4.1
click at [36, 55] on ul "Details Open tasks (2) Client tasks (0) Closed tasks (10) Recurring tasks (2) F…" at bounding box center [169, 51] width 310 height 13
click at [47, 53] on link "Open tasks (2)" at bounding box center [57, 51] width 36 height 13
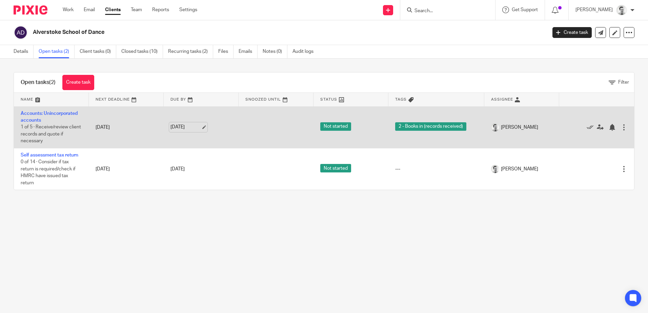
click at [184, 127] on link "[DATE]" at bounding box center [185, 127] width 30 height 7
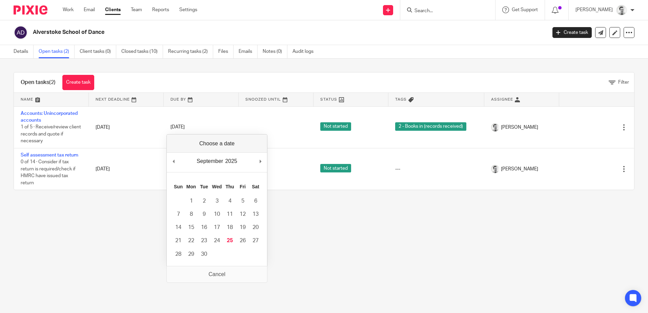
click at [115, 217] on main "Alverstoke School of Dance Create task Update from Companies House Export data …" at bounding box center [324, 156] width 648 height 313
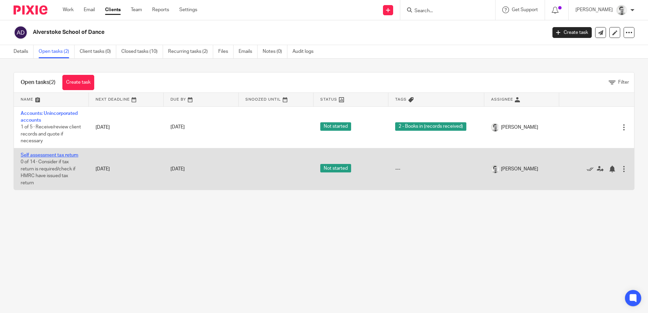
click at [54, 155] on link "Self assessment tax return" at bounding box center [50, 155] width 58 height 5
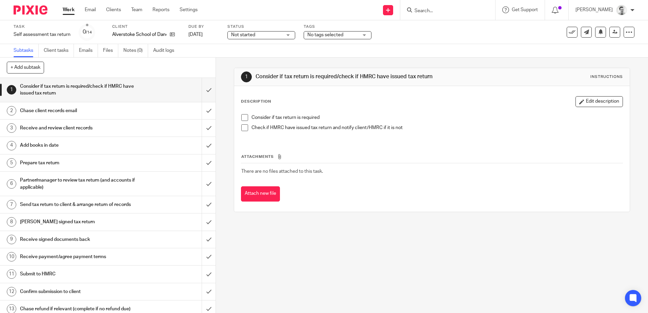
click at [245, 34] on span "Not started" at bounding box center [243, 35] width 24 height 5
click at [331, 35] on span "No tags selected" at bounding box center [325, 35] width 36 height 5
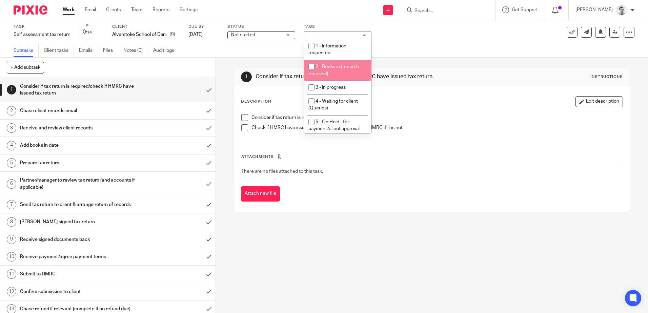
click at [310, 66] on input "checkbox" at bounding box center [311, 66] width 13 height 13
checkbox input "true"
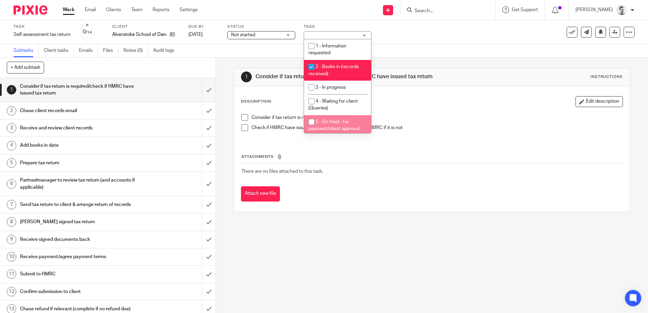
click at [368, 233] on div "1 Consider if tax return is required/check if HMRC have issued tax return Instr…" at bounding box center [432, 185] width 432 height 255
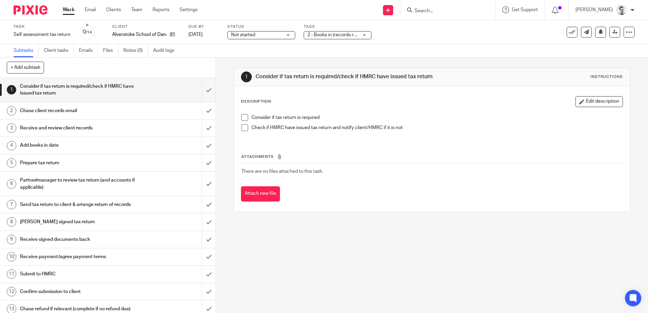
click at [68, 10] on link "Work" at bounding box center [69, 9] width 12 height 7
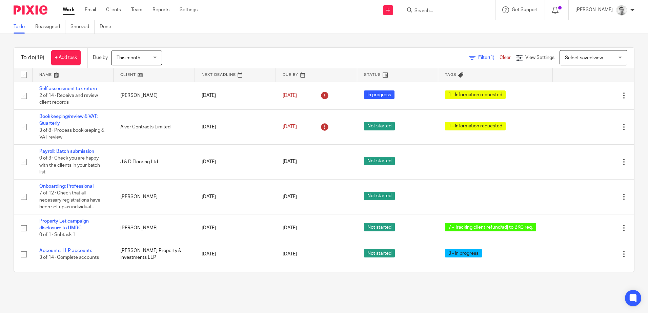
click at [438, 13] on input "Search" at bounding box center [444, 11] width 61 height 6
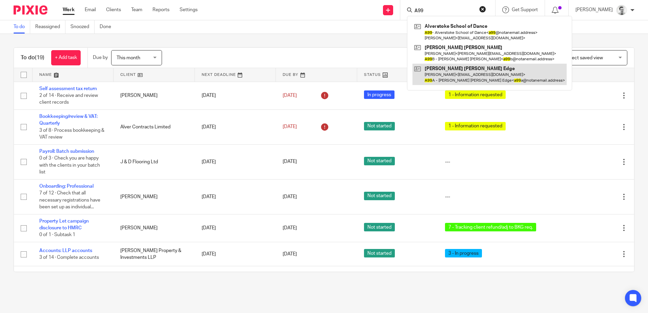
type input "A99"
click at [445, 73] on link at bounding box center [489, 74] width 154 height 21
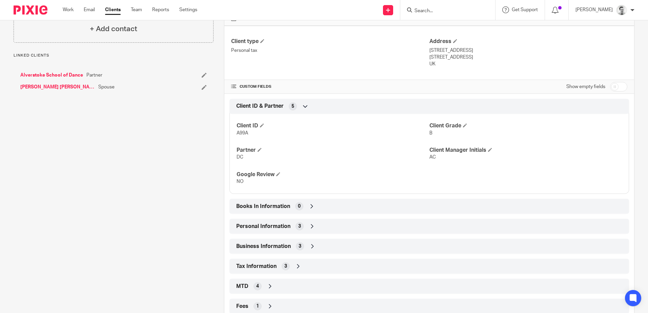
scroll to position [169, 0]
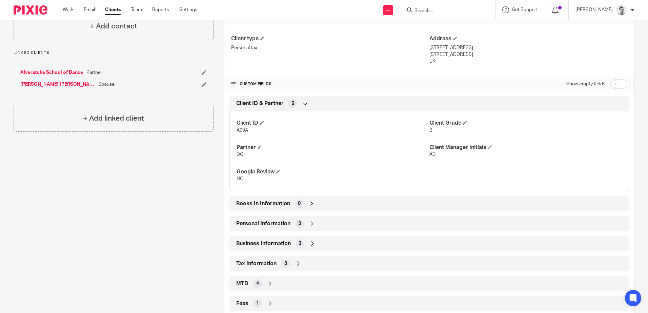
click at [614, 84] on input "checkbox" at bounding box center [618, 83] width 17 height 9
checkbox input "true"
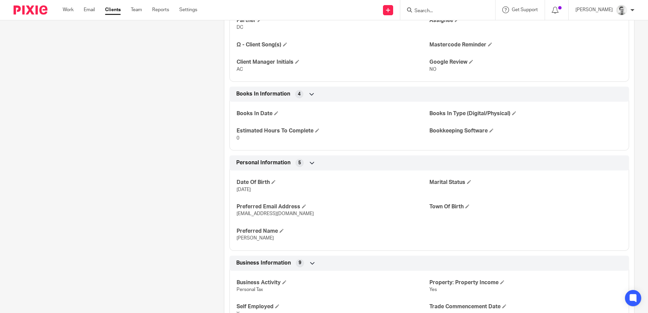
scroll to position [305, 0]
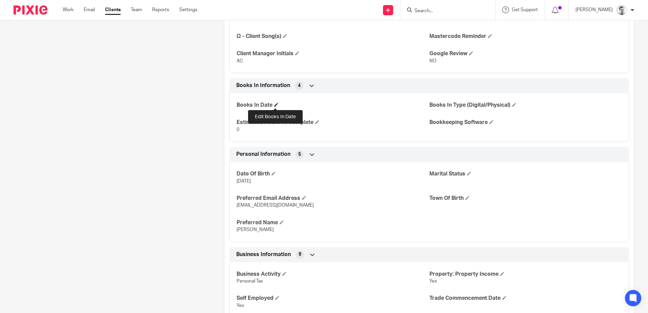
click at [276, 103] on span at bounding box center [276, 105] width 4 height 4
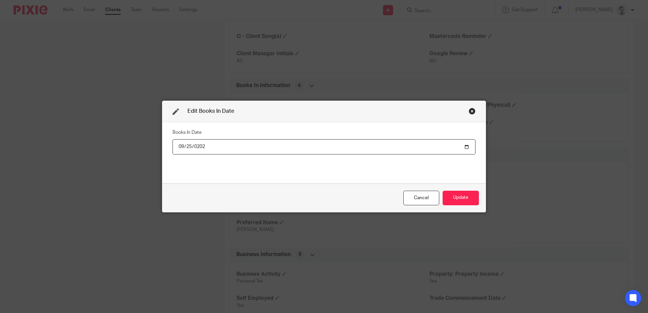
type input "2025-09-25"
click at [447, 198] on button "Update" at bounding box center [460, 198] width 36 height 15
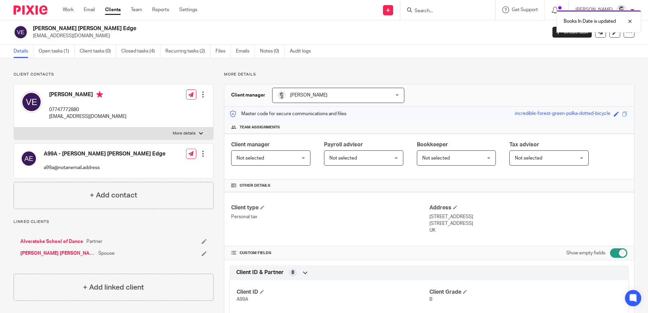
scroll to position [0, 0]
click at [50, 255] on link "James William Edge" at bounding box center [57, 253] width 75 height 7
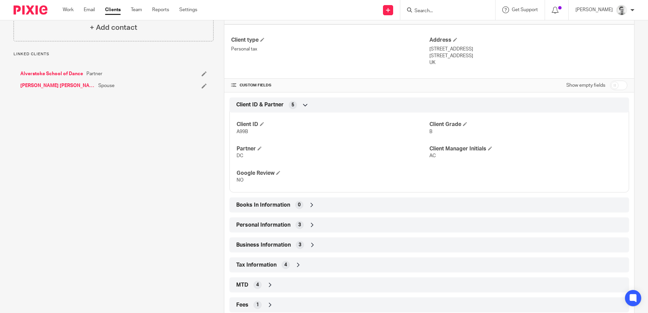
scroll to position [169, 0]
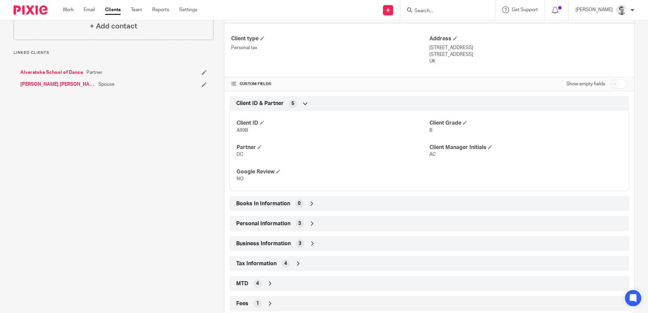
click at [618, 82] on input "checkbox" at bounding box center [618, 83] width 17 height 9
checkbox input "true"
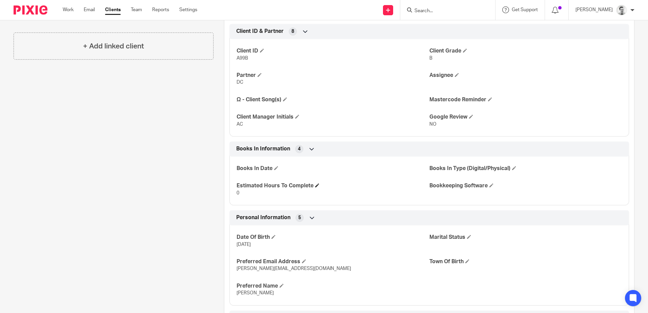
scroll to position [271, 0]
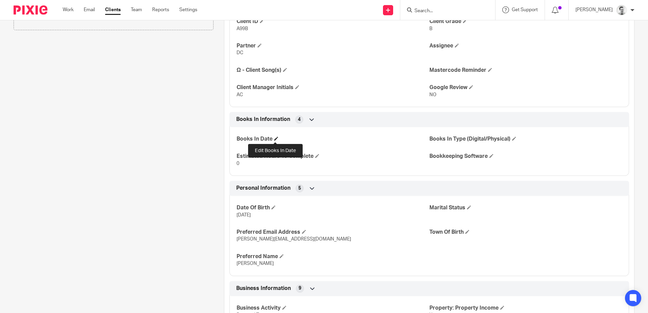
click at [274, 139] on span at bounding box center [276, 139] width 4 height 4
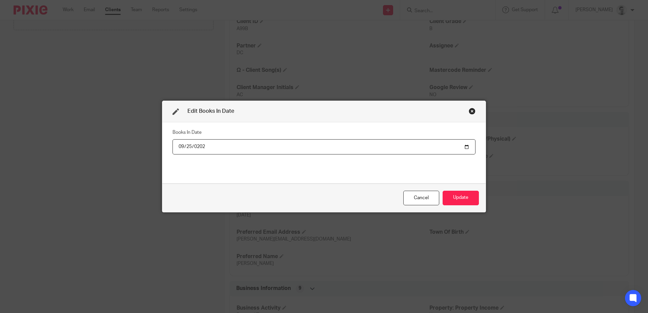
type input "[DATE]"
click at [465, 193] on button "Update" at bounding box center [460, 198] width 36 height 15
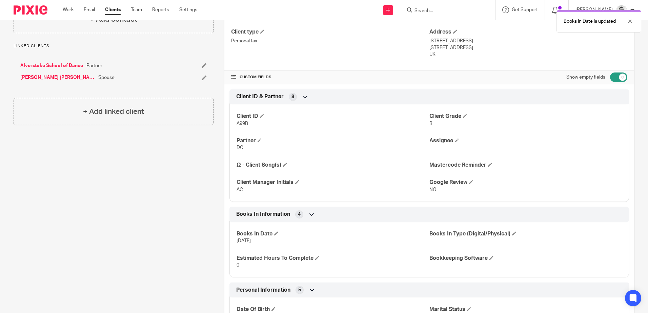
scroll to position [0, 0]
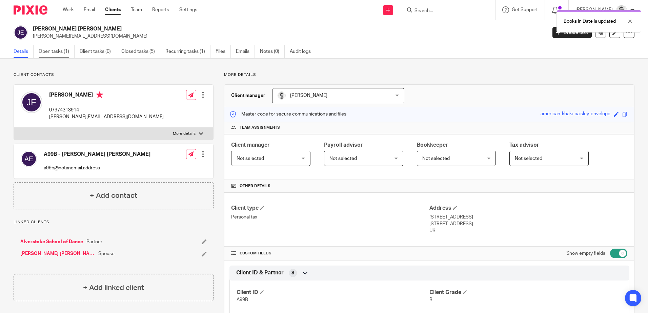
click at [58, 54] on link "Open tasks (1)" at bounding box center [57, 51] width 36 height 13
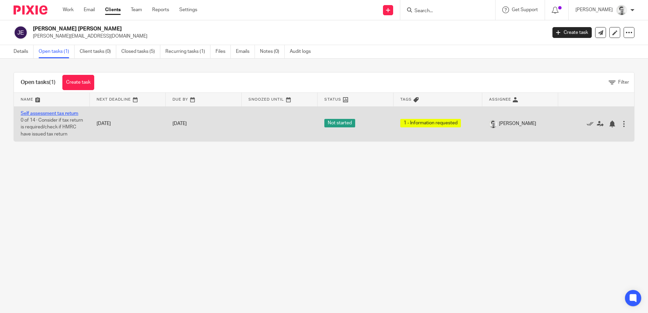
click at [46, 112] on link "Self assessment tax return" at bounding box center [50, 113] width 58 height 5
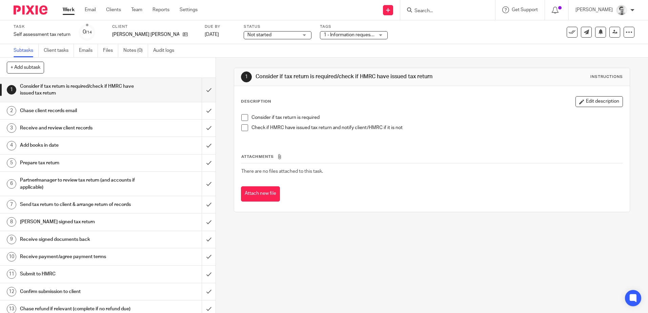
click span "Not started"
click div "Not started Not started"
click span "1 - Information requested"
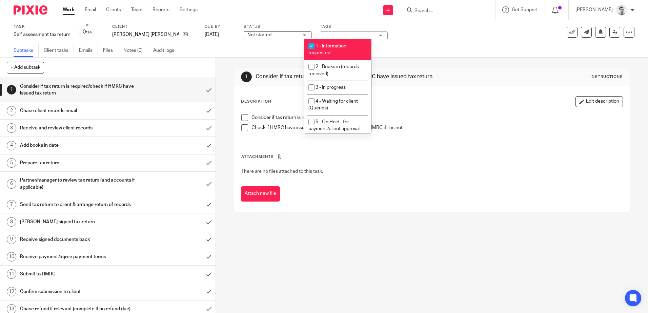
drag, startPoint x: 311, startPoint y: 43, endPoint x: 313, endPoint y: 50, distance: 7.3
click input "checkbox"
checkbox input "false"
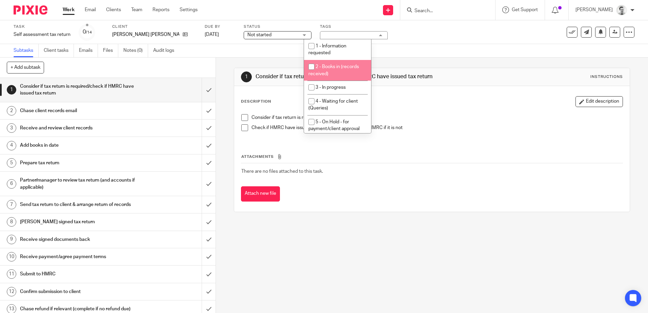
click input "checkbox"
checkbox input "true"
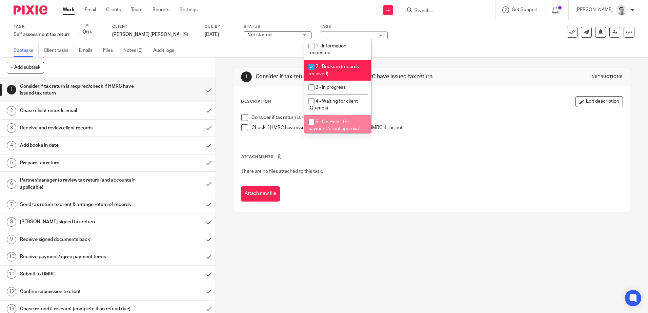
drag, startPoint x: 315, startPoint y: 255, endPoint x: 295, endPoint y: 242, distance: 23.8
click div "1 Consider if tax return is required/check if HMRC have issued tax return Instr…"
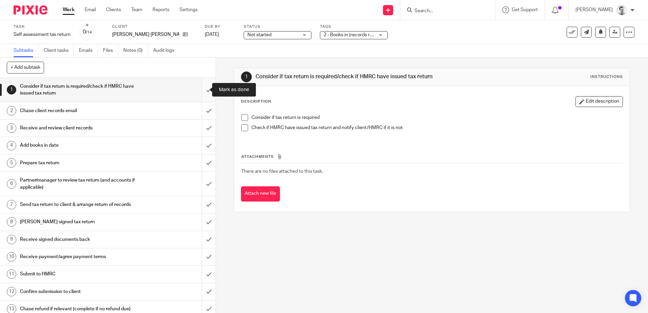
click input "submit"
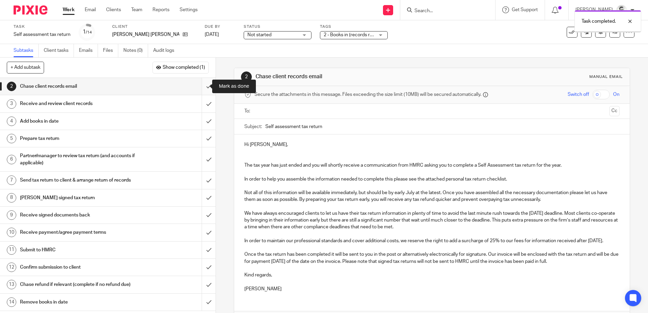
click at [203, 87] on input "submit" at bounding box center [107, 86] width 215 height 17
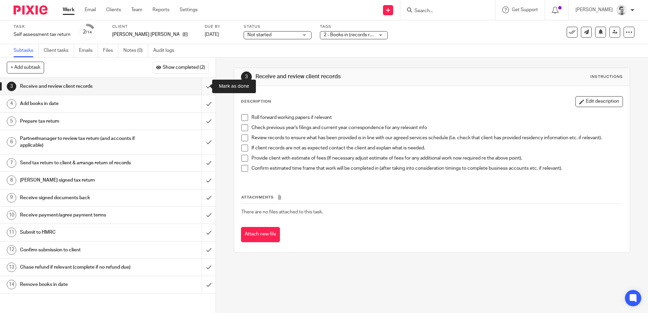
click at [200, 86] on input "submit" at bounding box center [107, 86] width 215 height 17
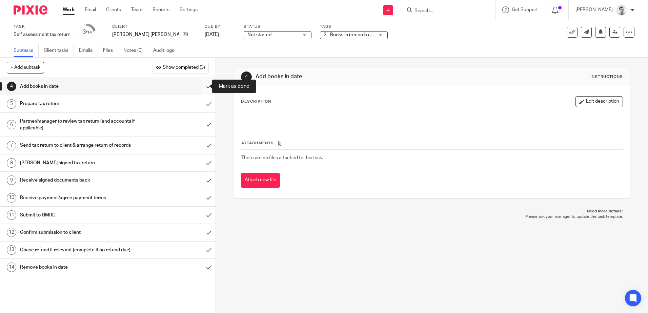
click at [202, 88] on input "submit" at bounding box center [107, 86] width 215 height 17
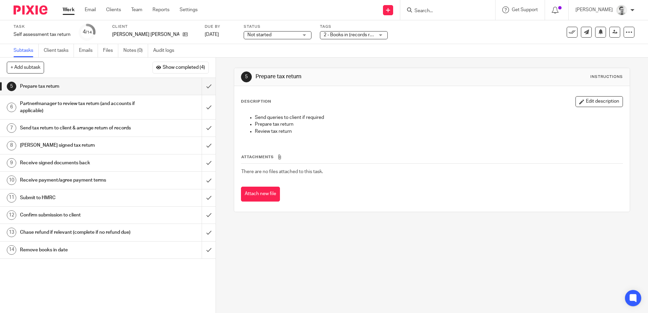
click at [445, 10] on input "Search" at bounding box center [444, 11] width 61 height 6
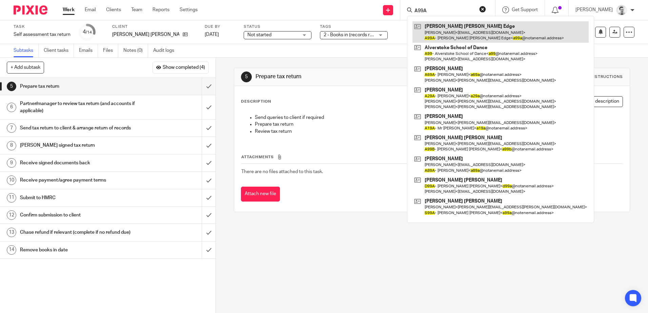
type input "A99A"
click at [449, 30] on link at bounding box center [500, 31] width 176 height 21
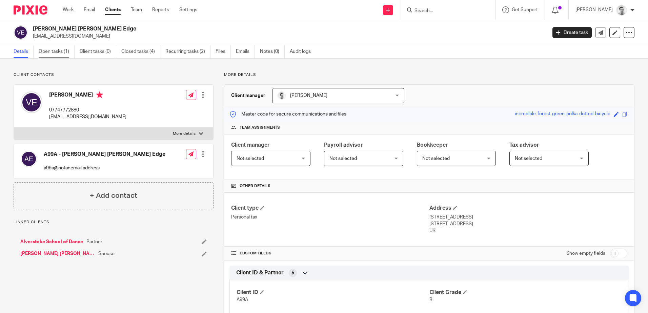
click at [50, 51] on link "Open tasks (1)" at bounding box center [57, 51] width 36 height 13
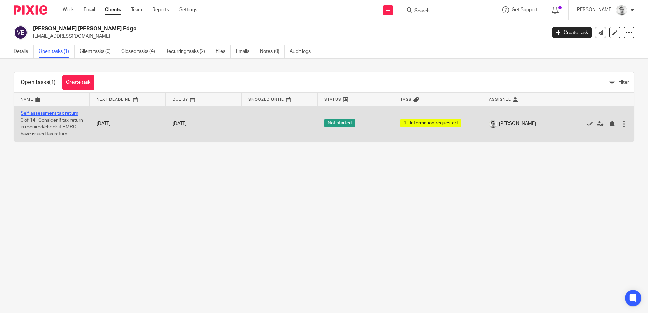
click at [61, 111] on link "Self assessment tax return" at bounding box center [50, 113] width 58 height 5
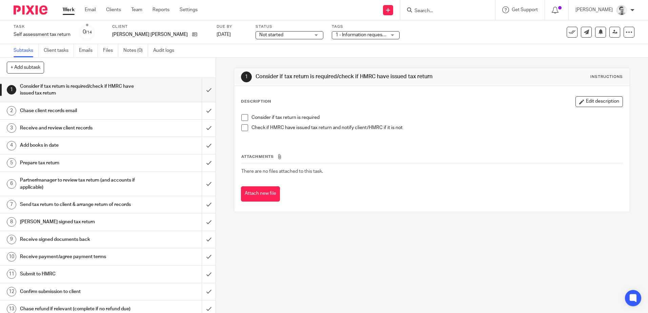
click at [335, 36] on span "1 - Information requested" at bounding box center [362, 35] width 54 height 5
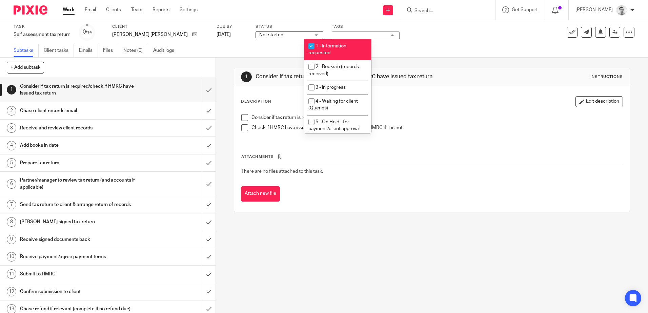
click at [310, 48] on input "checkbox" at bounding box center [311, 46] width 13 height 13
checkbox input "false"
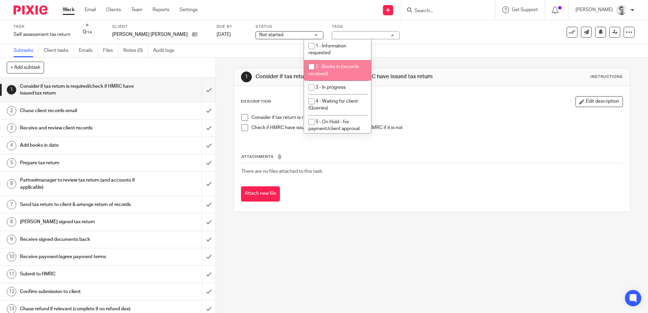
click at [311, 67] on input "checkbox" at bounding box center [311, 66] width 13 height 13
checkbox input "true"
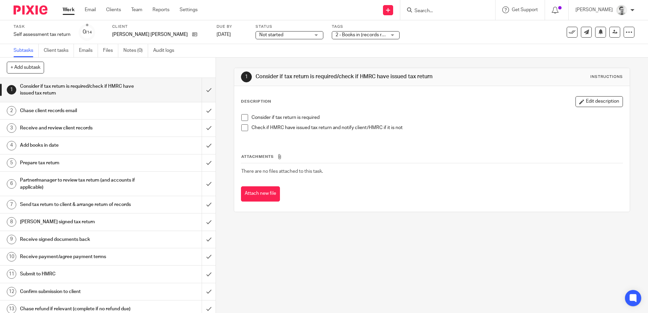
click at [267, 58] on div "1 Consider if tax return is required/check if HMRC have issued tax return Instr…" at bounding box center [432, 140] width 396 height 165
click at [270, 33] on span "Not started" at bounding box center [284, 35] width 51 height 7
click at [275, 19] on div "Send new email Create task Add client Get Support Contact Support Help Document…" at bounding box center [428, 10] width 440 height 20
click at [201, 90] on input "submit" at bounding box center [107, 90] width 215 height 24
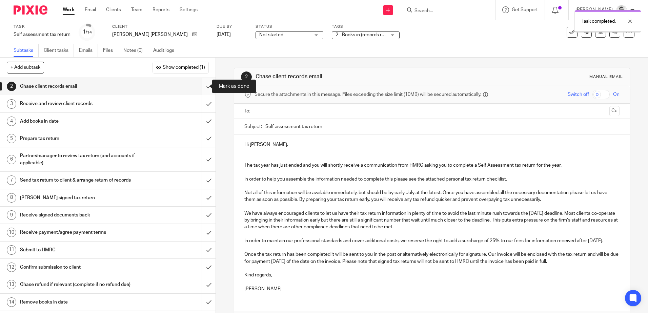
click at [200, 87] on input "submit" at bounding box center [107, 86] width 215 height 17
